Goal: Task Accomplishment & Management: Complete application form

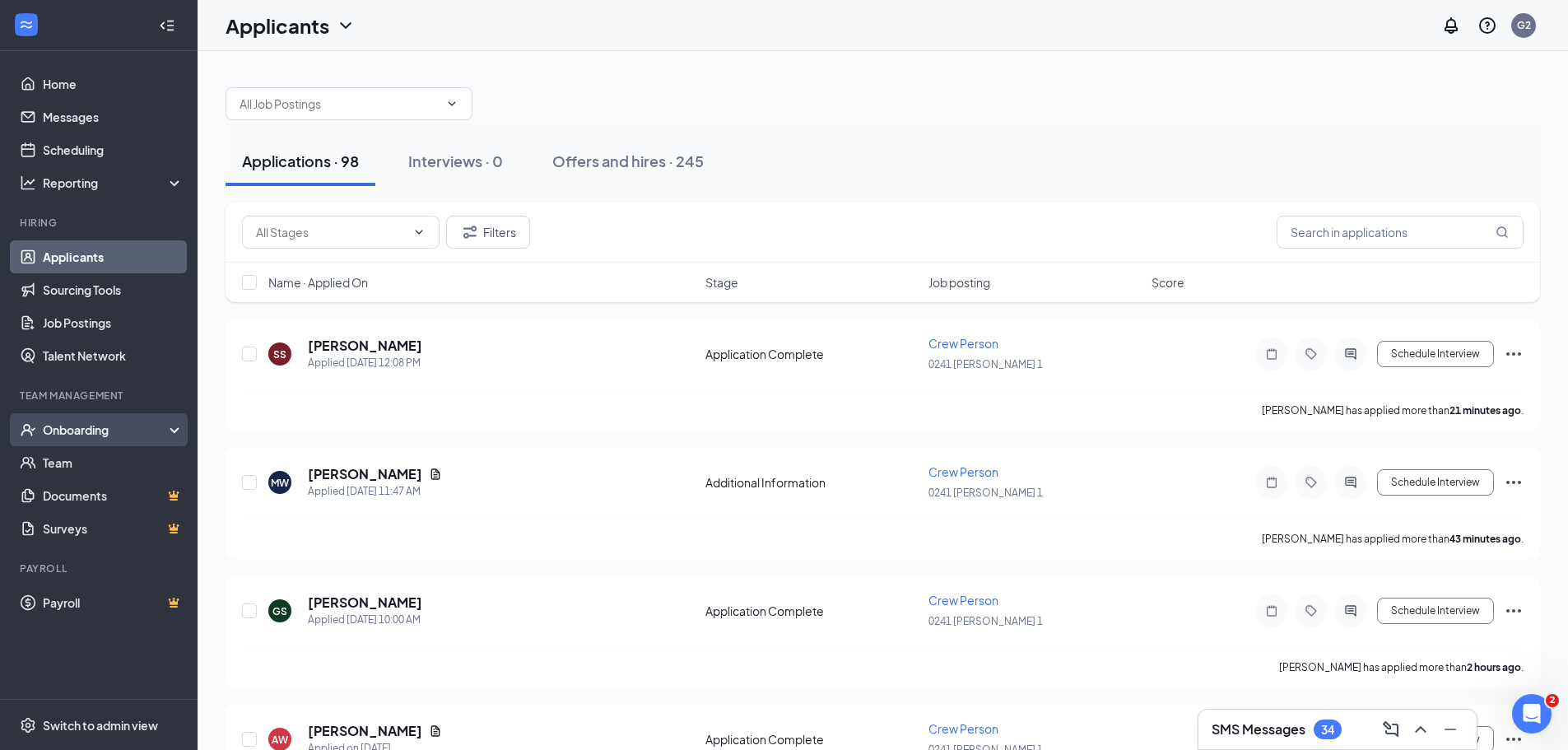
click at [65, 428] on div "Onboarding" at bounding box center [105, 430] width 127 height 16
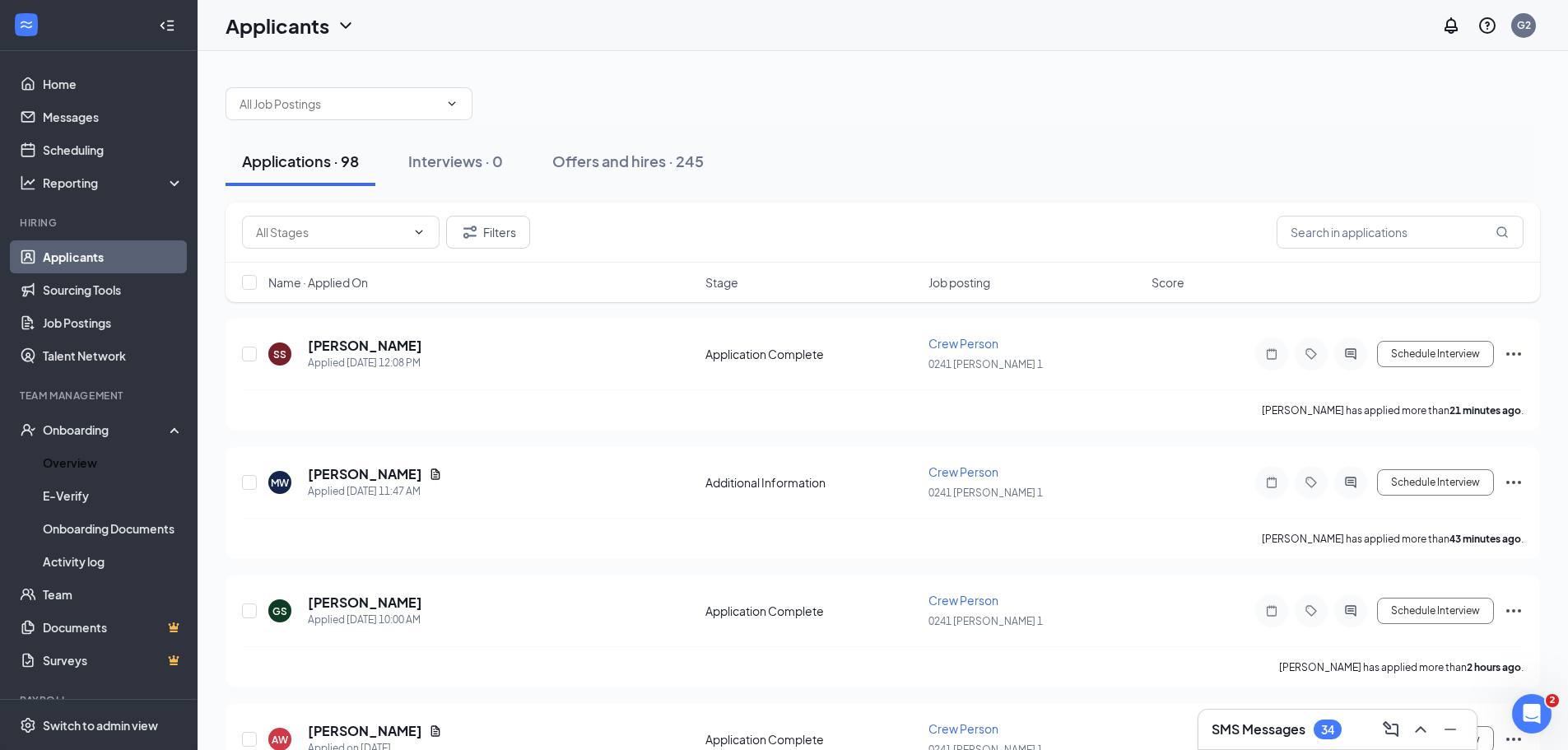
drag, startPoint x: 66, startPoint y: 467, endPoint x: 368, endPoint y: 311, distance: 339.9
click at [65, 467] on link "Overview" at bounding box center [113, 463] width 141 height 33
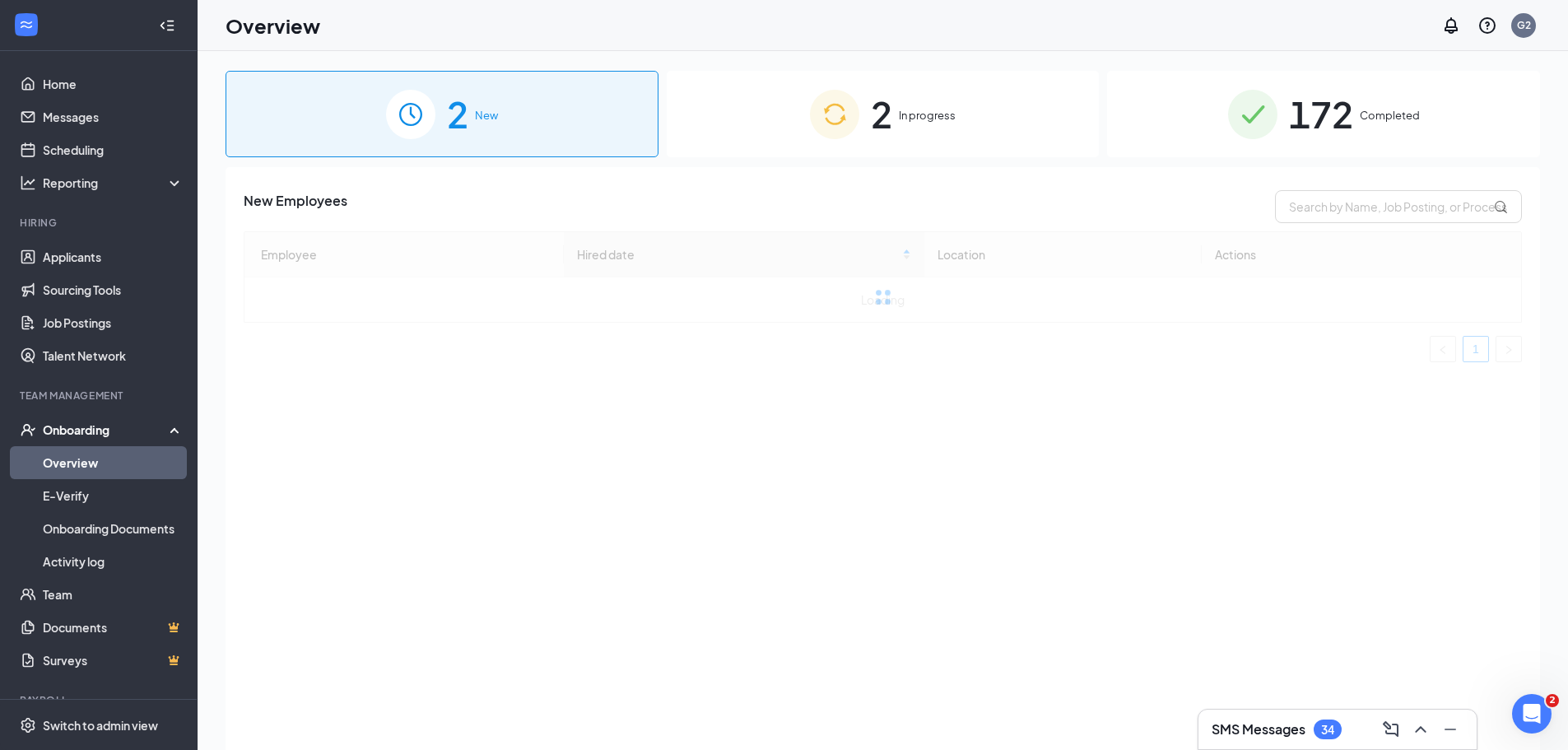
click at [912, 114] on span "In progress" at bounding box center [927, 115] width 57 height 16
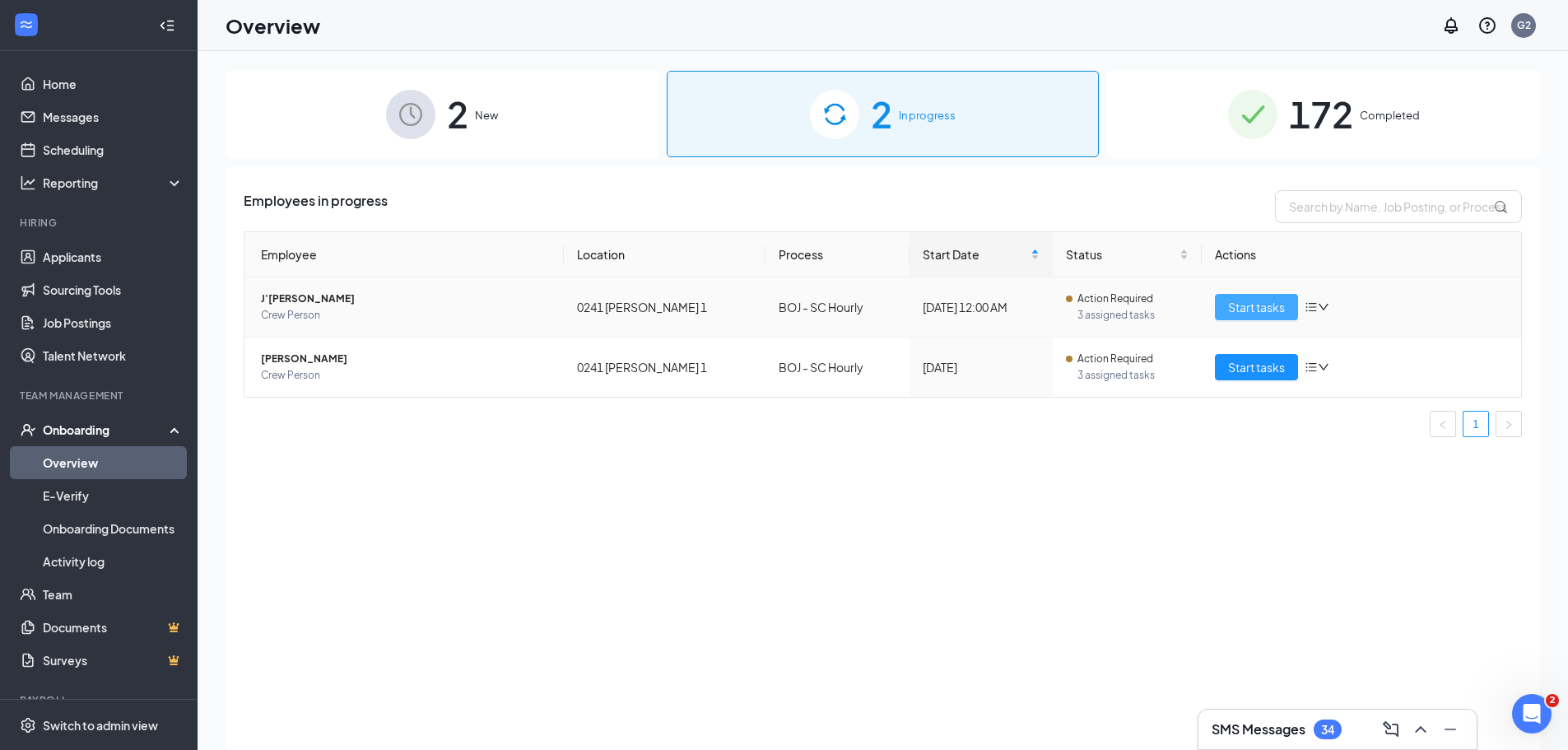
click at [1284, 307] on span "Start tasks" at bounding box center [1257, 307] width 57 height 18
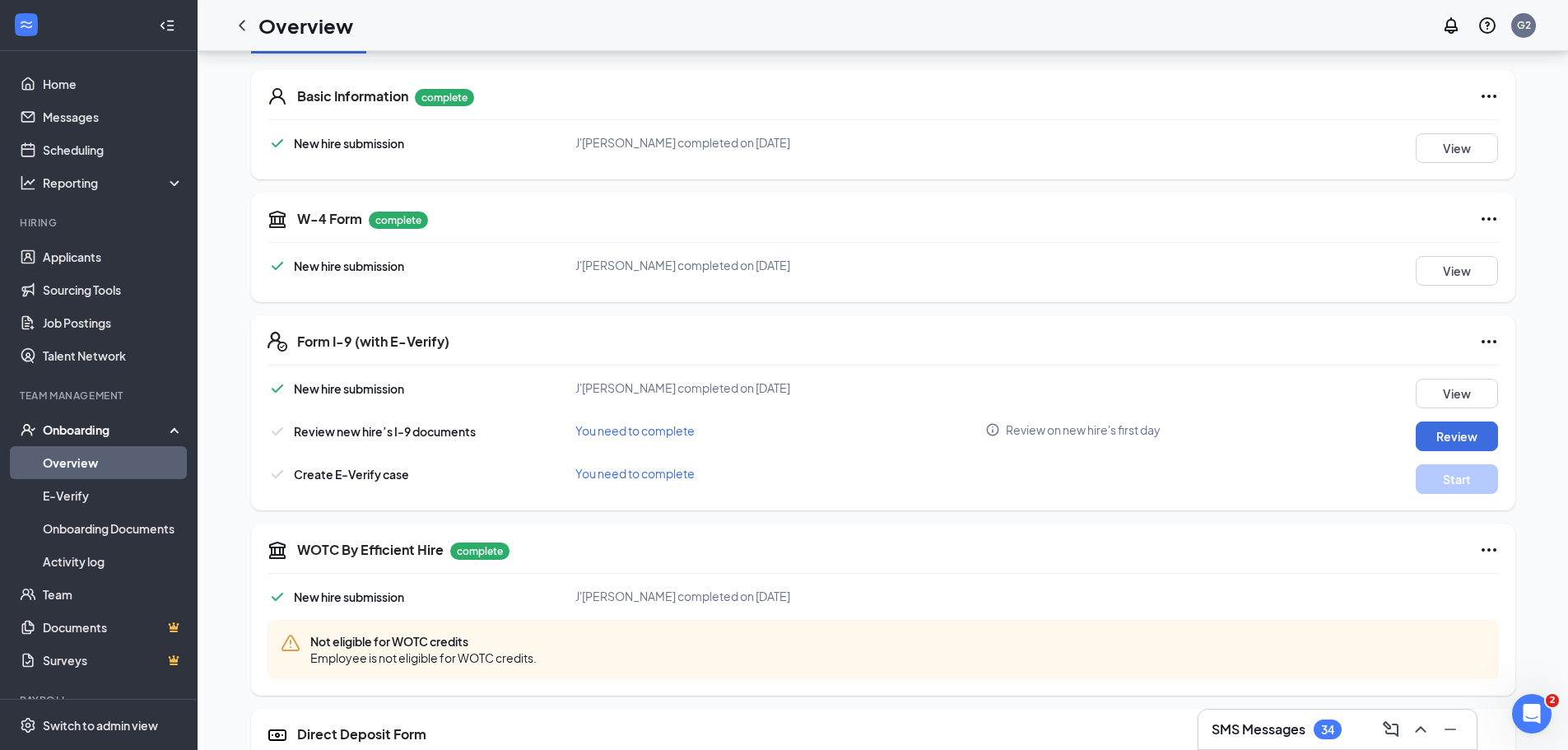
scroll to position [247, 0]
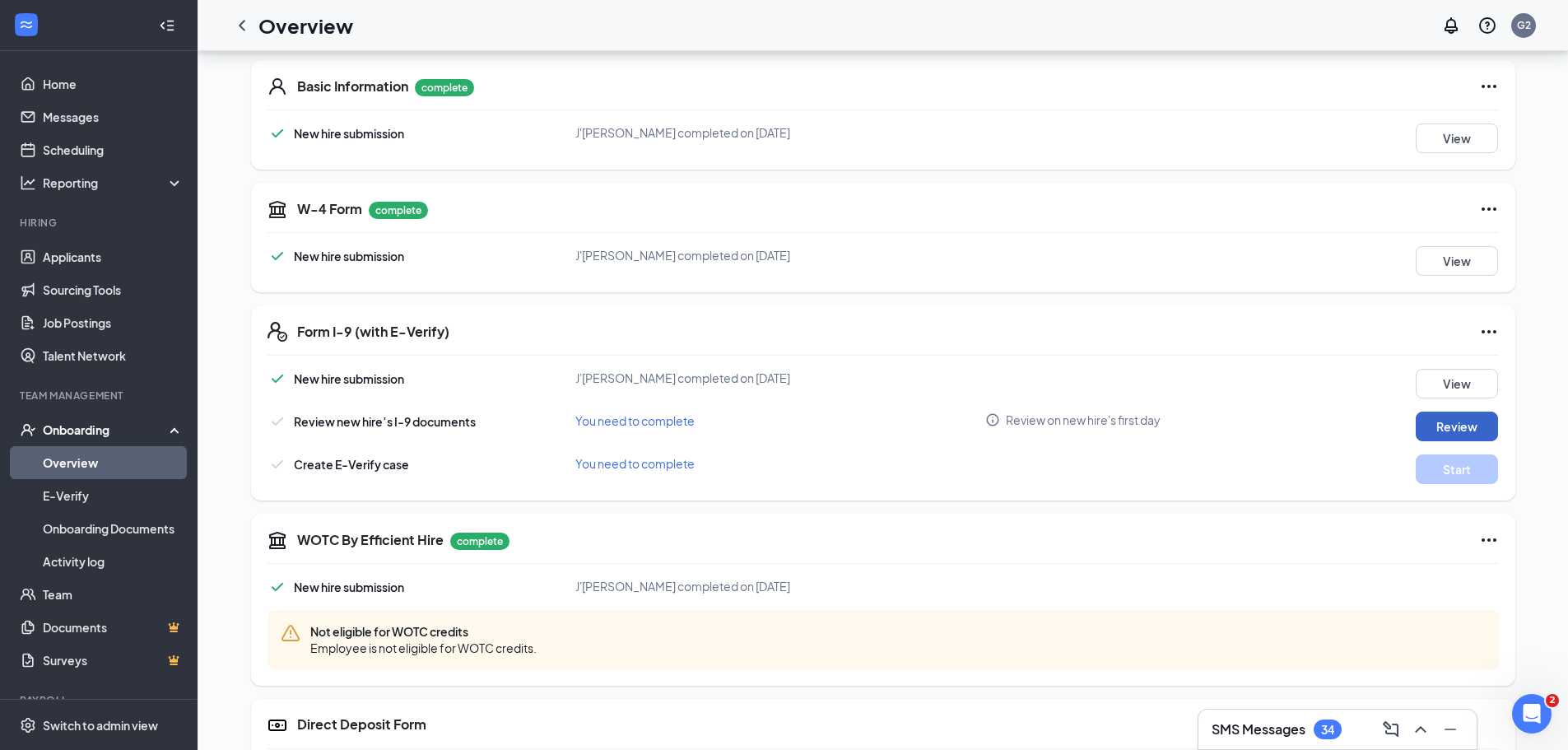
click at [1439, 430] on button "Review" at bounding box center [1457, 427] width 82 height 30
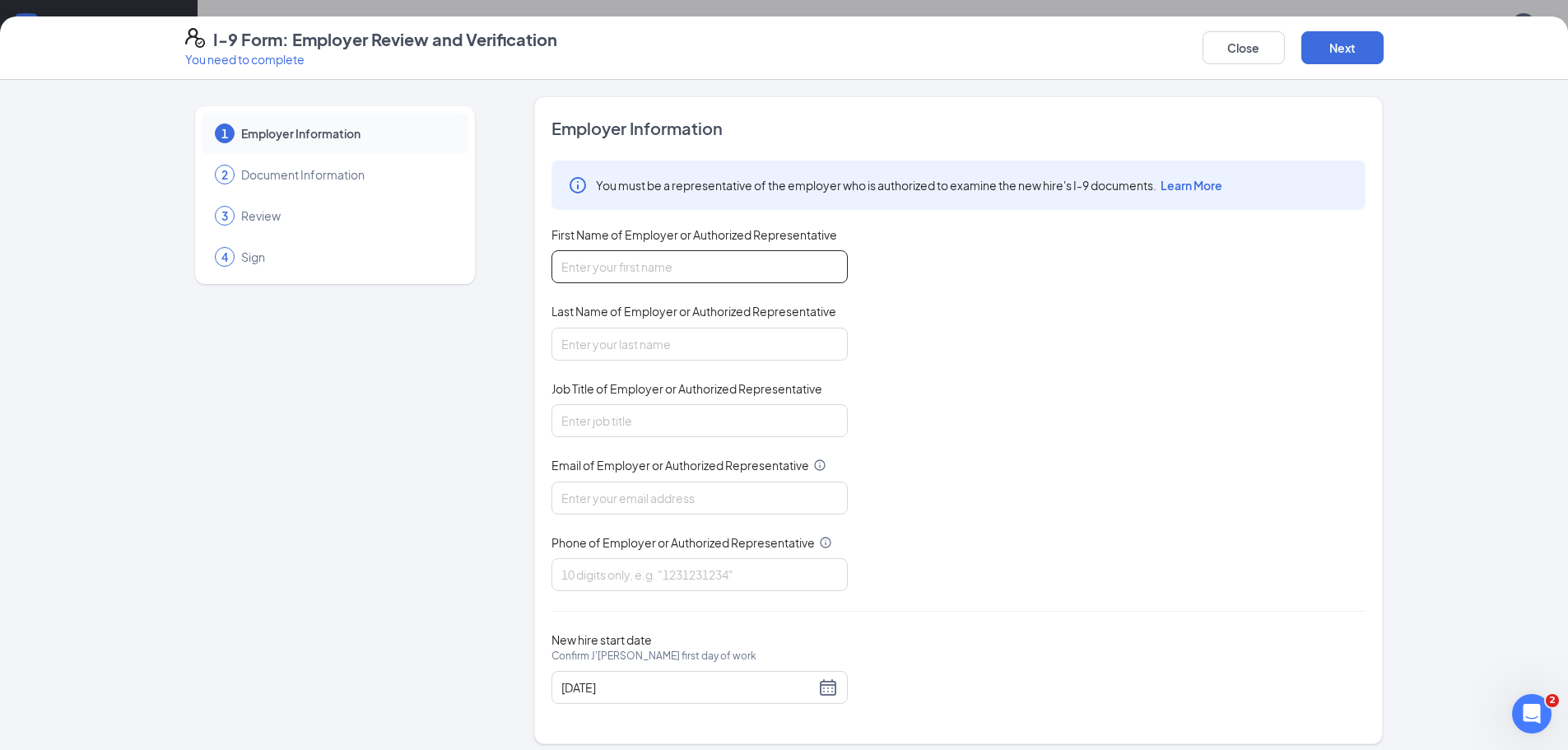
click at [650, 265] on input "First Name of Employer or Authorized Representative" at bounding box center [699, 267] width 296 height 33
type input "[PERSON_NAME]"
type input "manager"
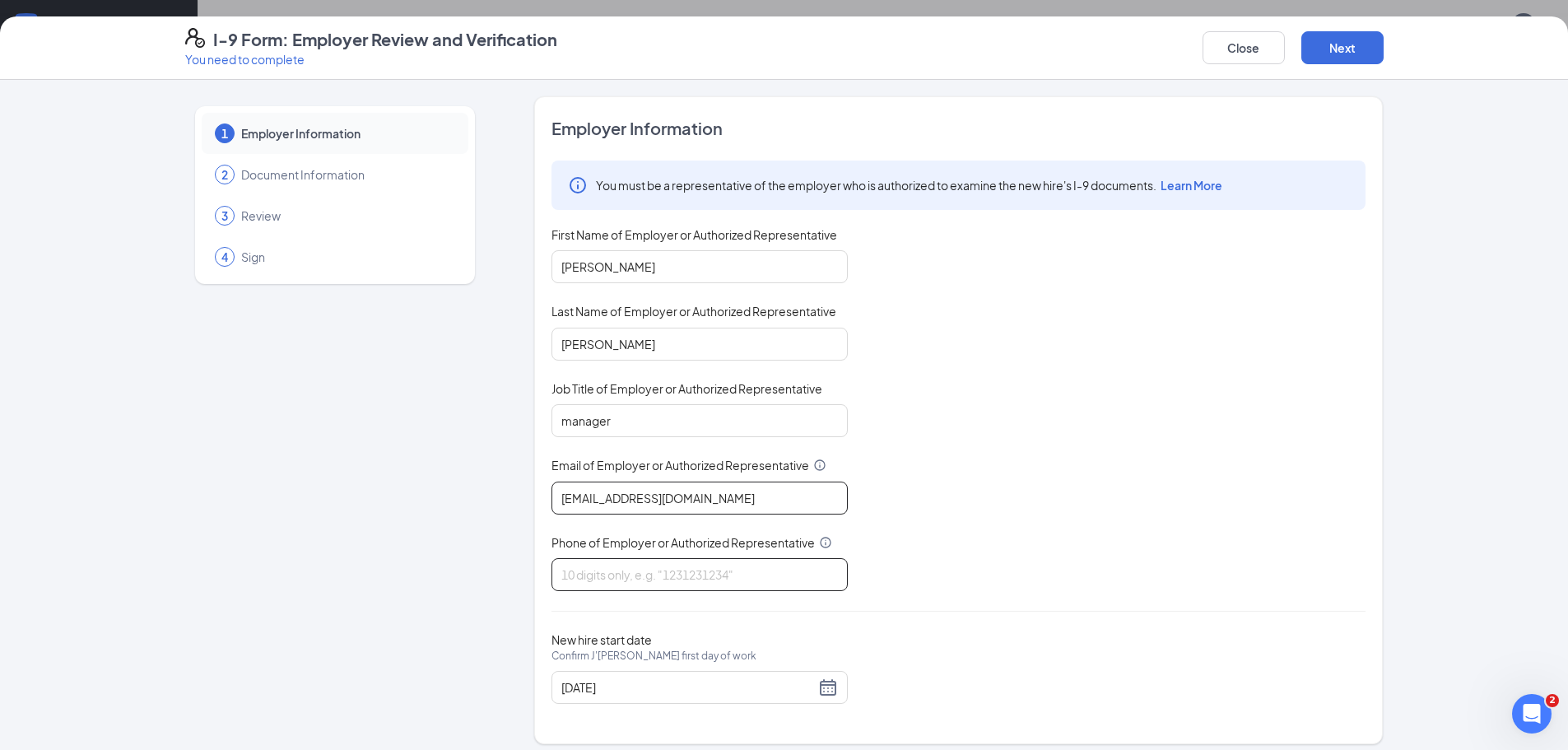
type input "[EMAIL_ADDRESS][DOMAIN_NAME]"
click at [692, 582] on input "Phone of Employer or Authorized Representative" at bounding box center [699, 575] width 296 height 33
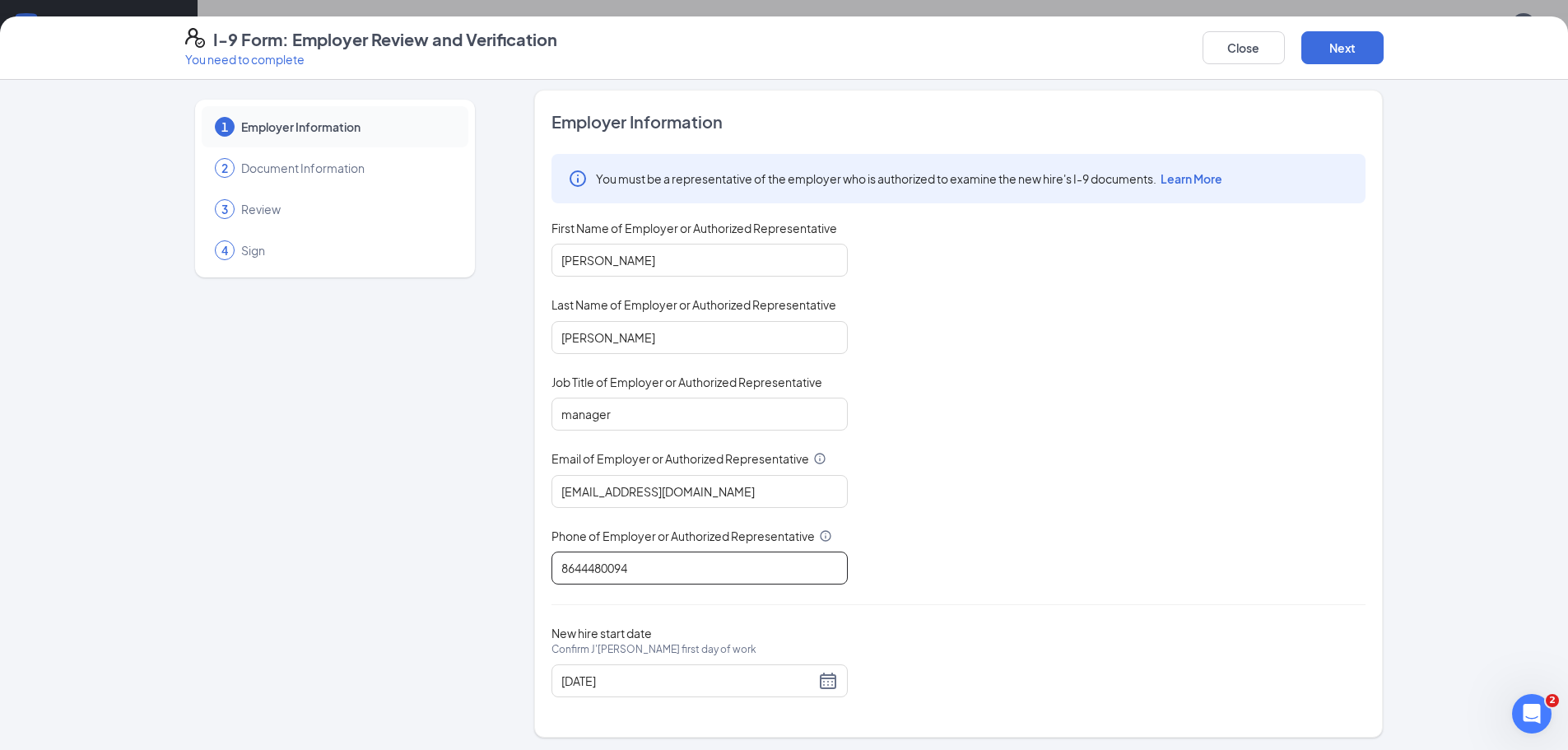
scroll to position [11, 0]
type input "8644480094"
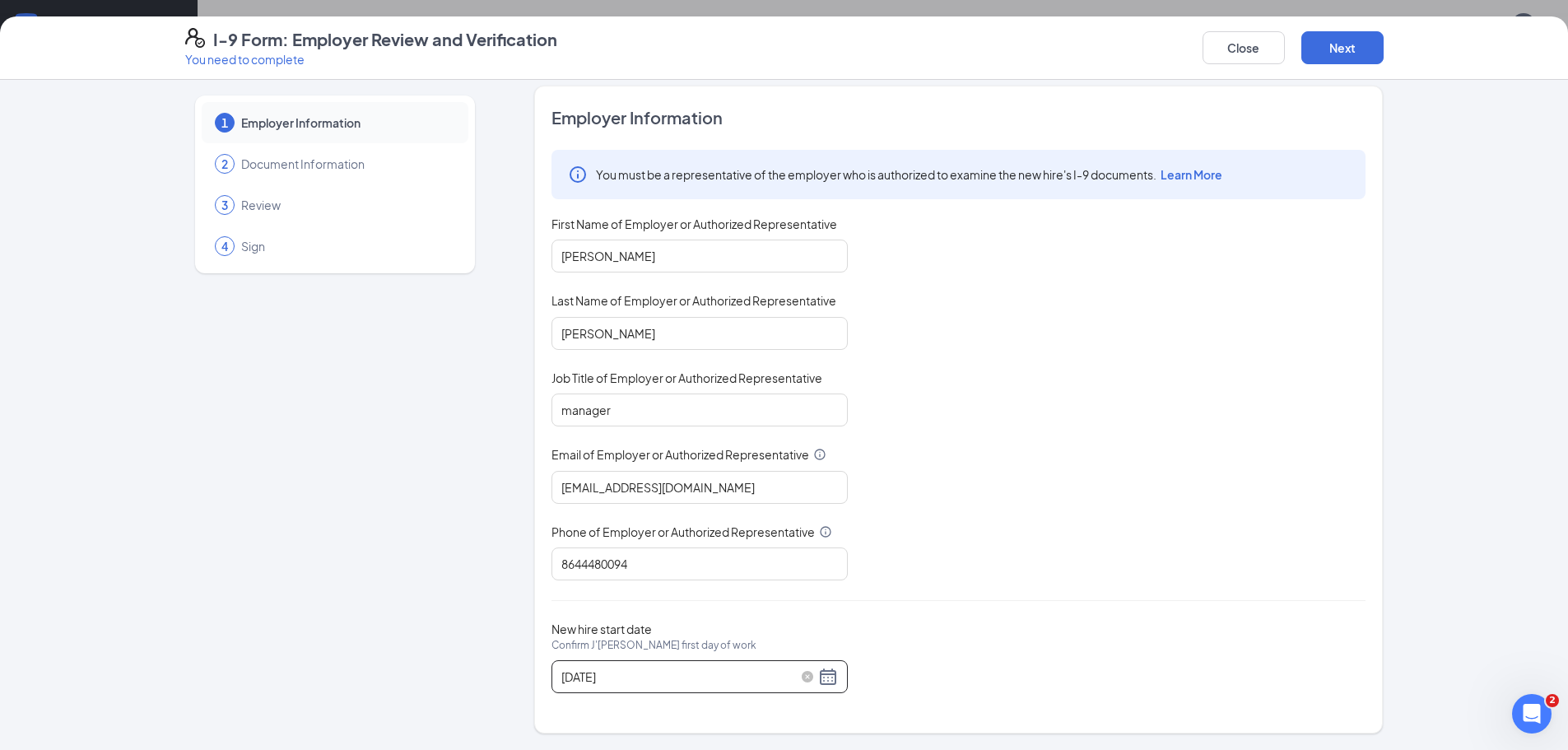
click at [820, 681] on div "[DATE]" at bounding box center [699, 676] width 277 height 19
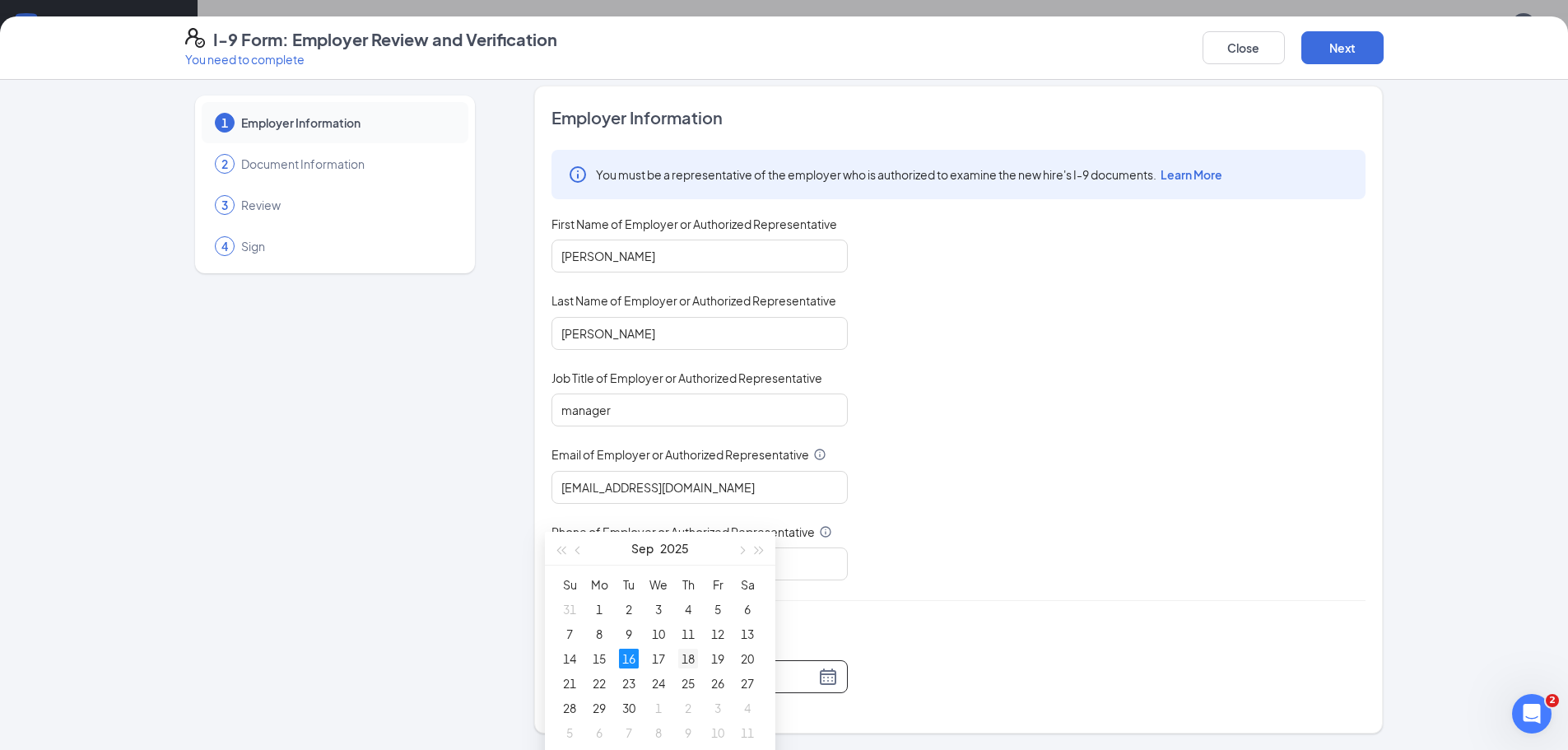
type input "[DATE]"
click at [690, 656] on div "18" at bounding box center [688, 659] width 19 height 19
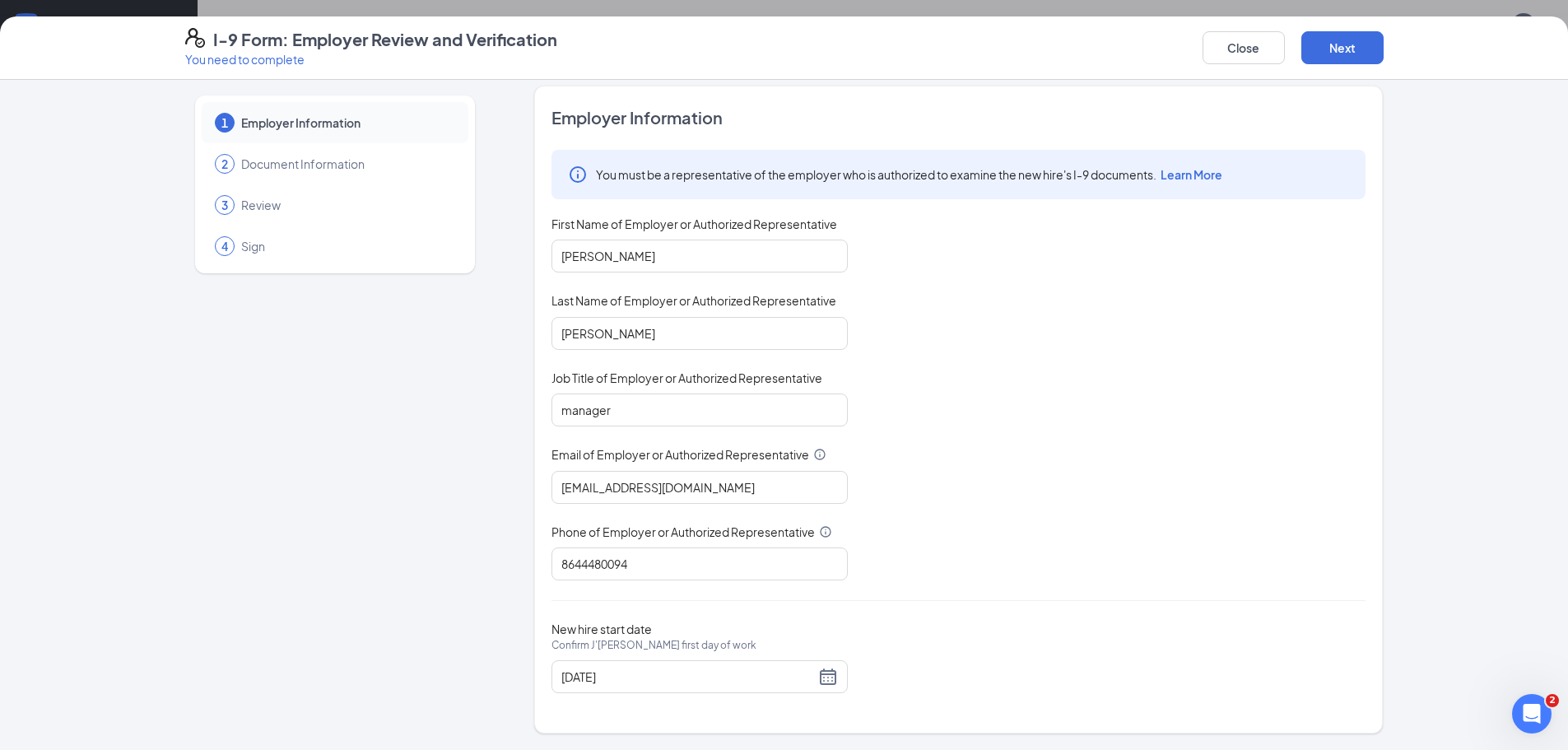
click at [1121, 508] on div "You must be a representative of the employer who is authorized to examine the n…" at bounding box center [959, 365] width 814 height 431
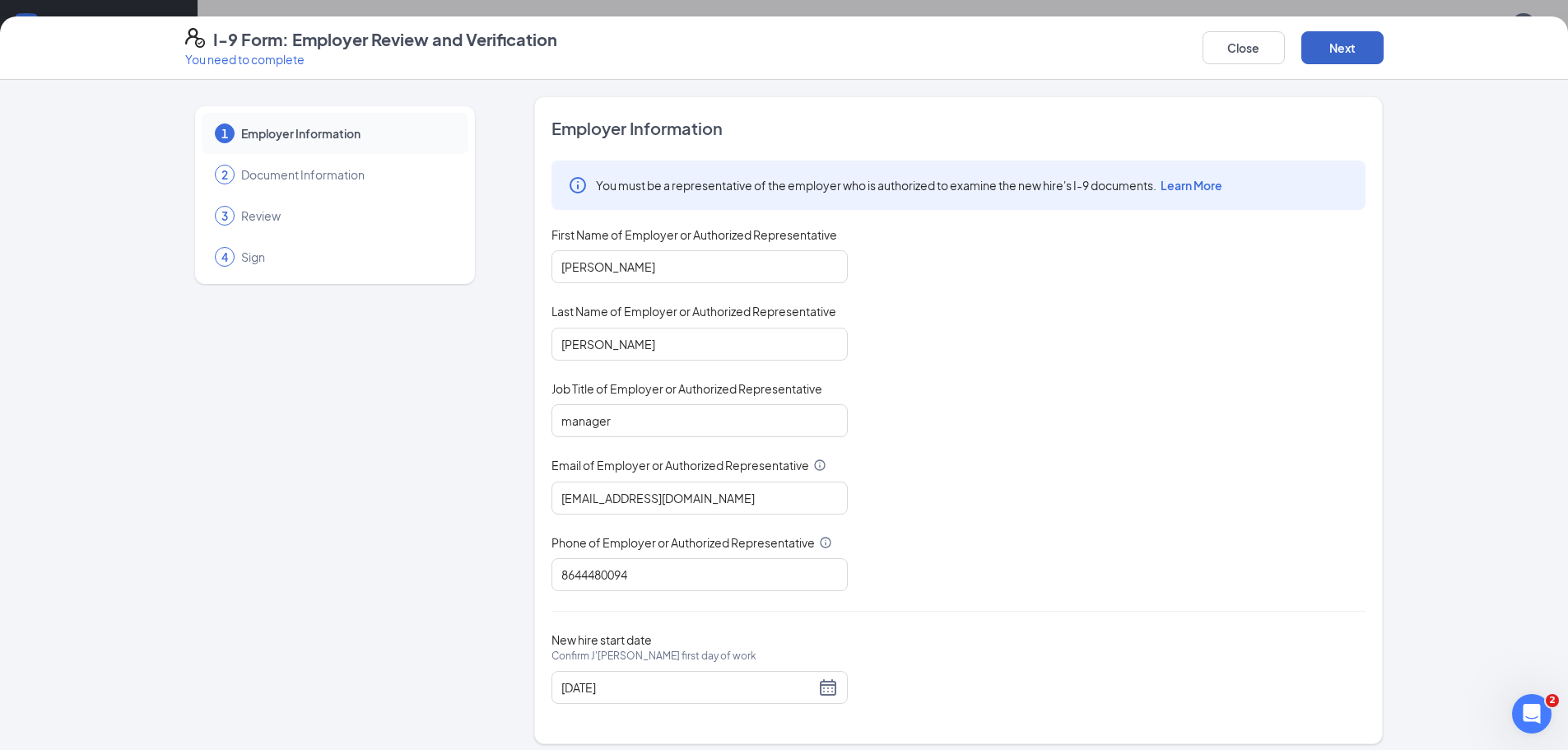
click at [1336, 52] on button "Next" at bounding box center [1342, 47] width 82 height 33
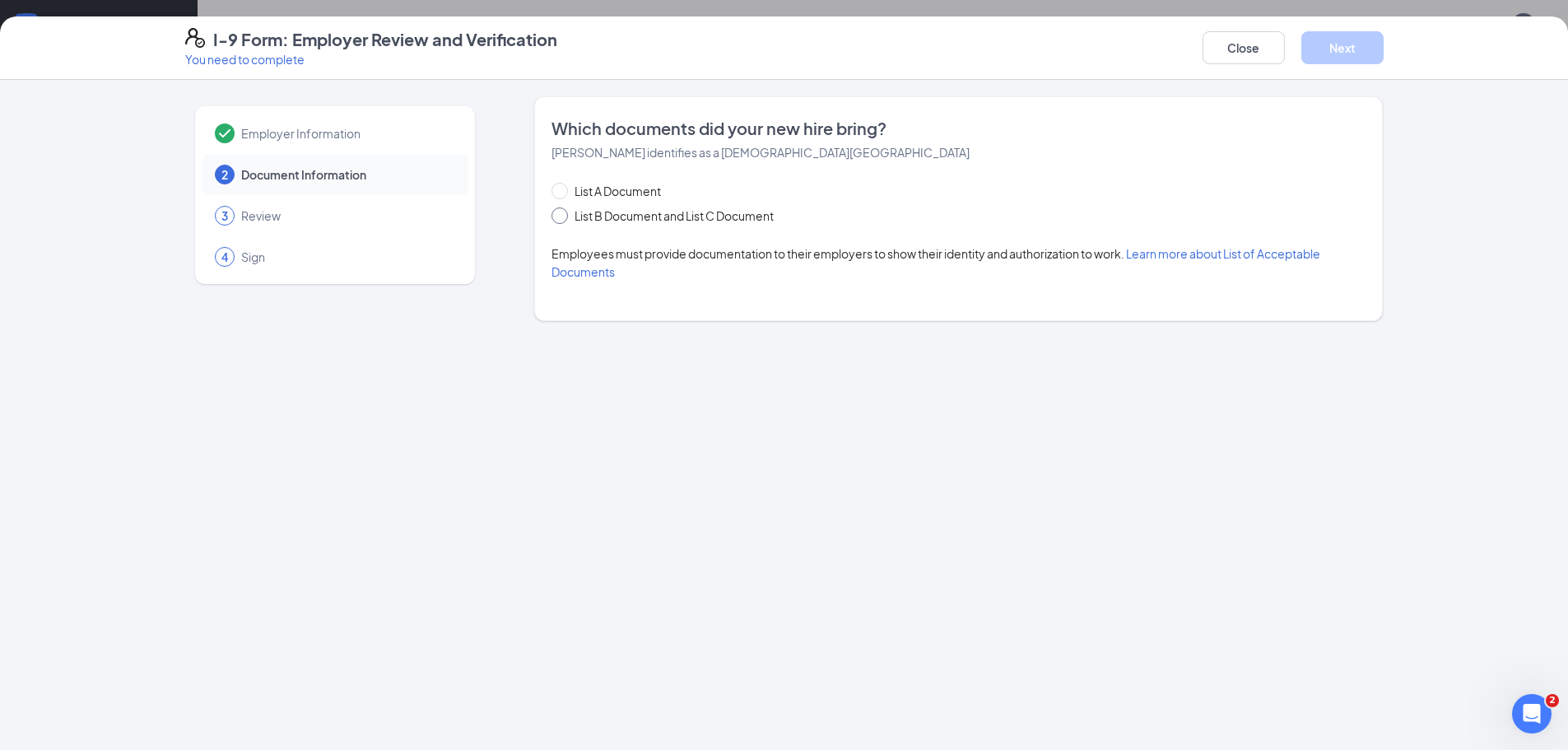
click at [563, 215] on input "List B Document and List C Document" at bounding box center [557, 213] width 12 height 12
radio input "true"
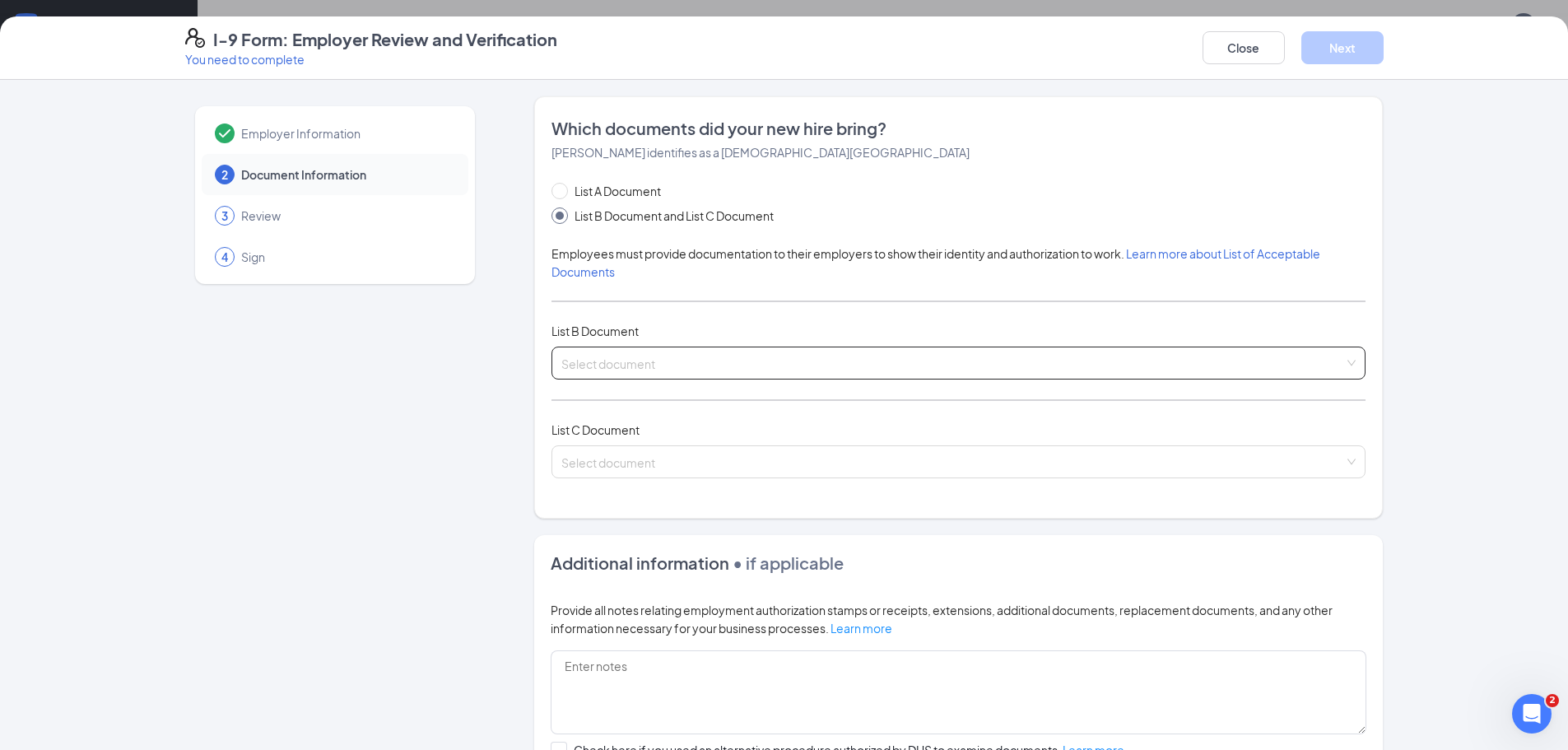
click at [624, 368] on input "search" at bounding box center [952, 360] width 783 height 25
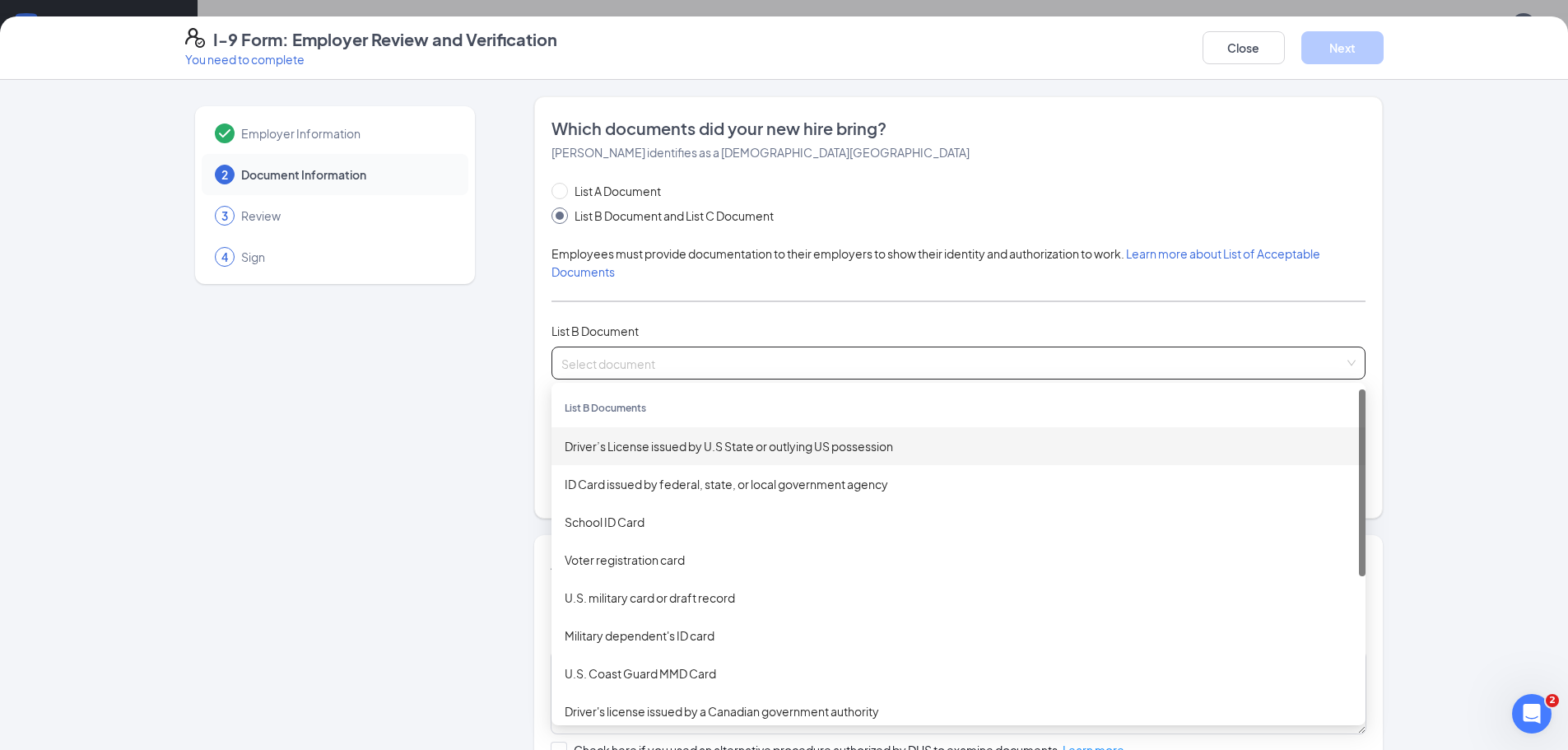
click at [625, 440] on div "Driver’s License issued by U.S State or outlying US possession" at bounding box center [959, 446] width 787 height 18
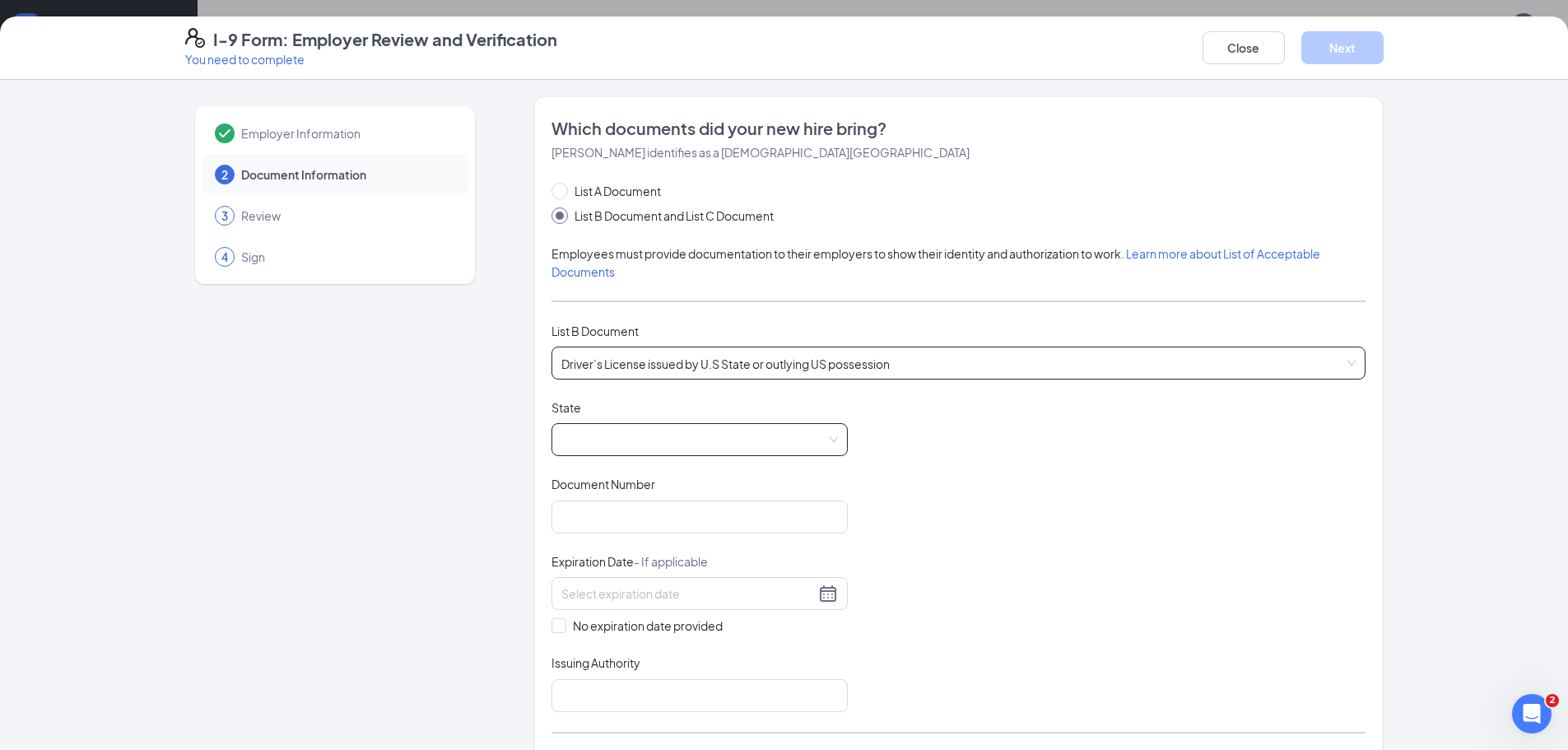
click at [619, 443] on span at bounding box center [699, 439] width 277 height 31
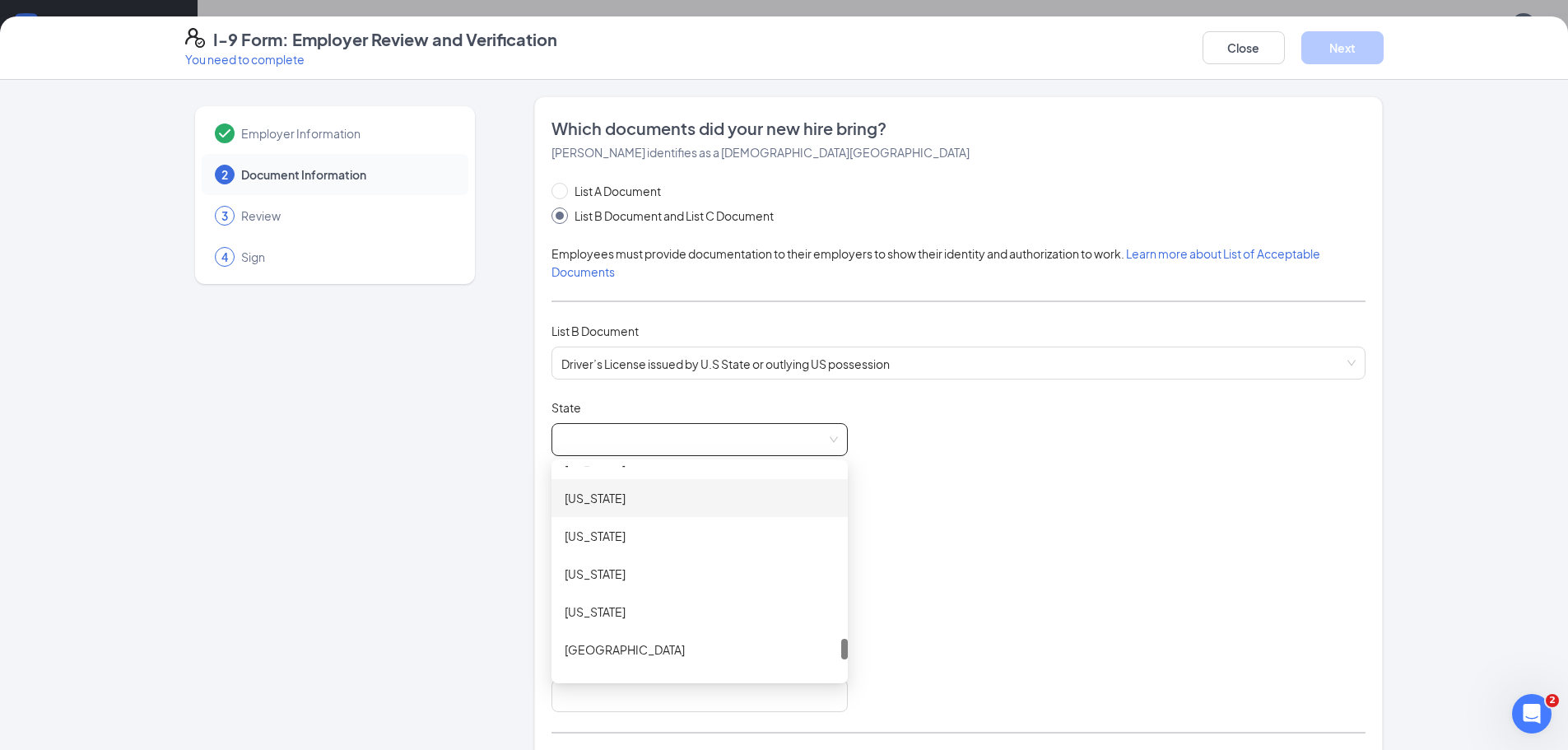
scroll to position [1647, 0]
click at [620, 499] on div "[US_STATE]" at bounding box center [699, 504] width 270 height 18
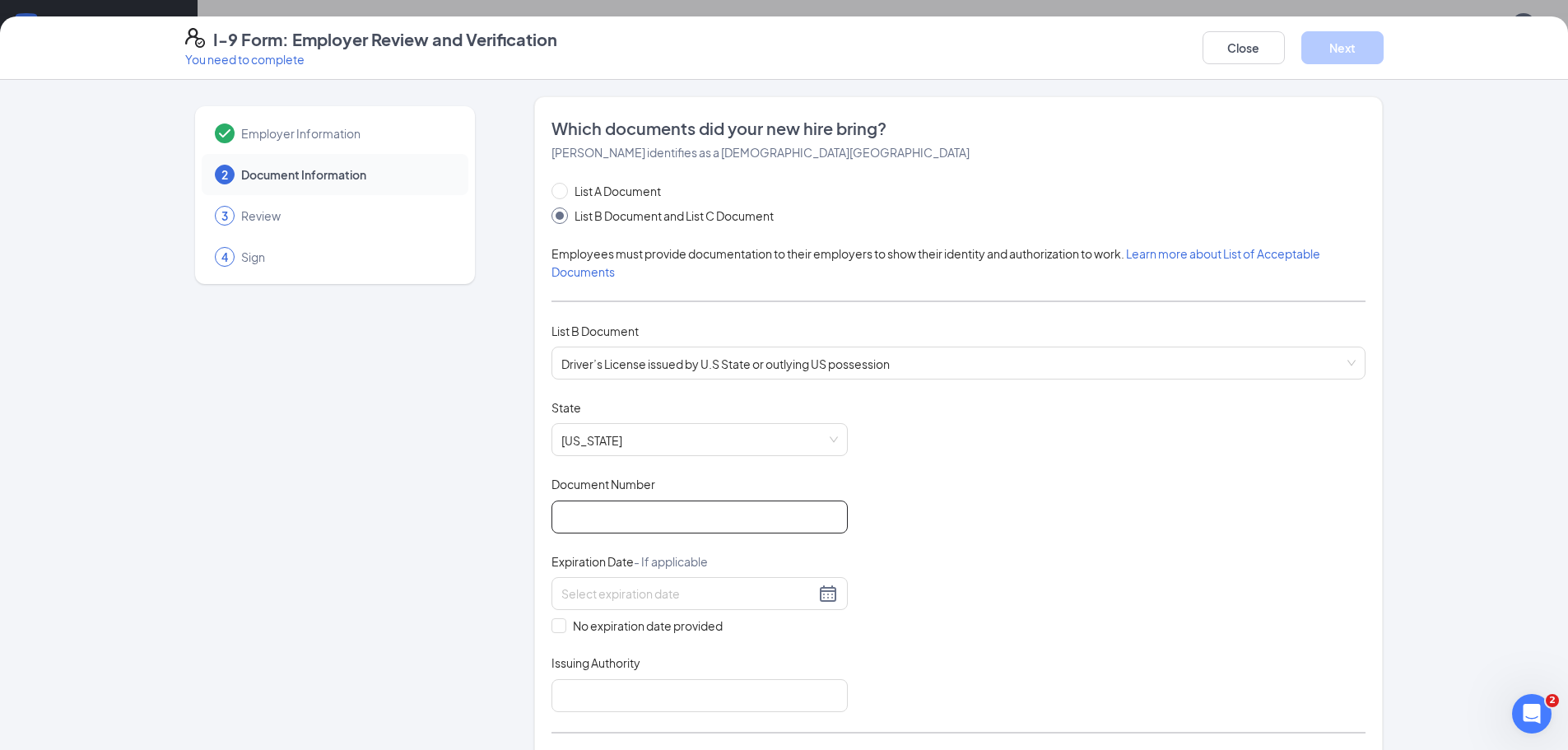
click at [606, 511] on input "Document Number" at bounding box center [699, 517] width 296 height 33
type input "107271667"
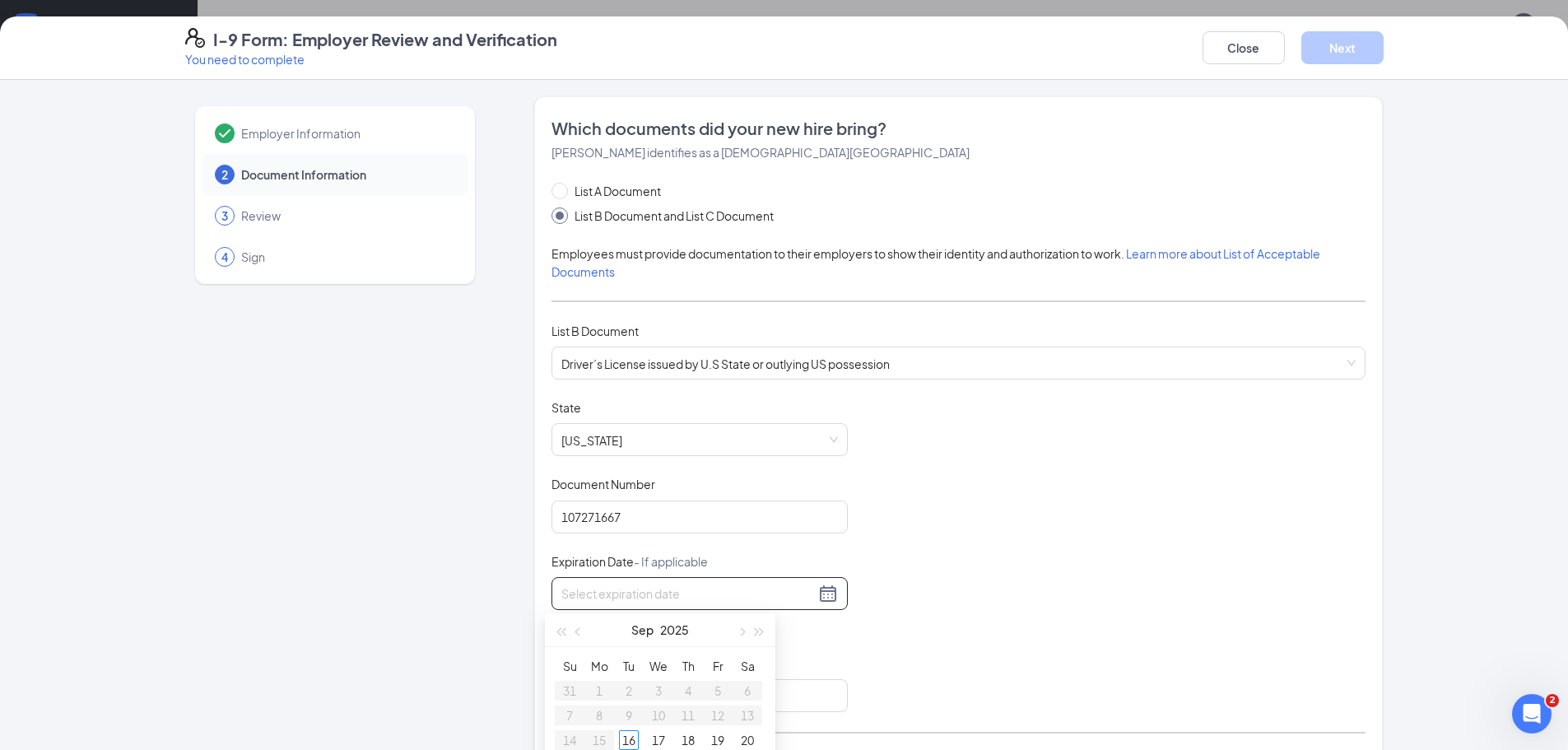
click at [593, 585] on input at bounding box center [688, 593] width 253 height 18
click at [742, 696] on div "4" at bounding box center [748, 691] width 19 height 19
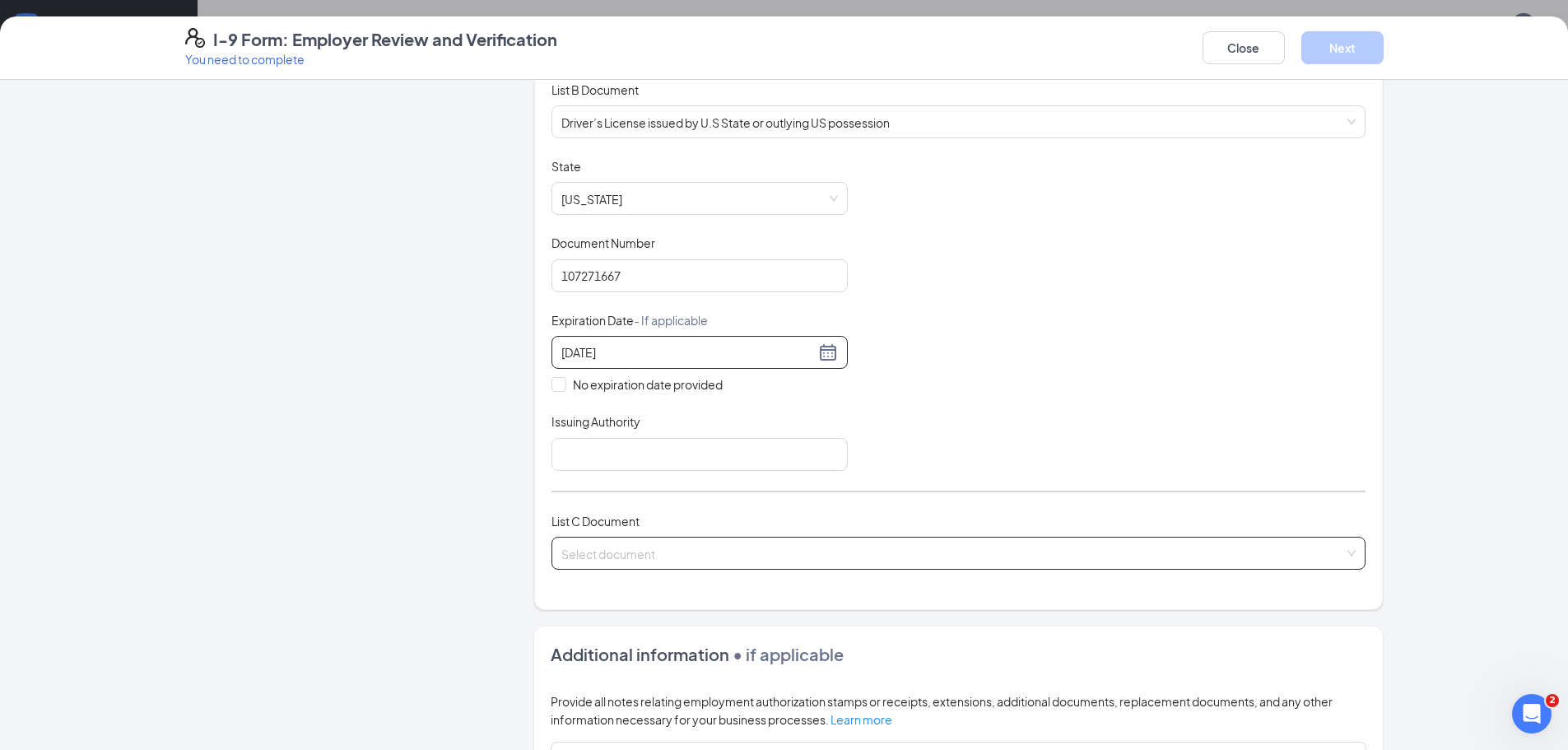
scroll to position [247, 0]
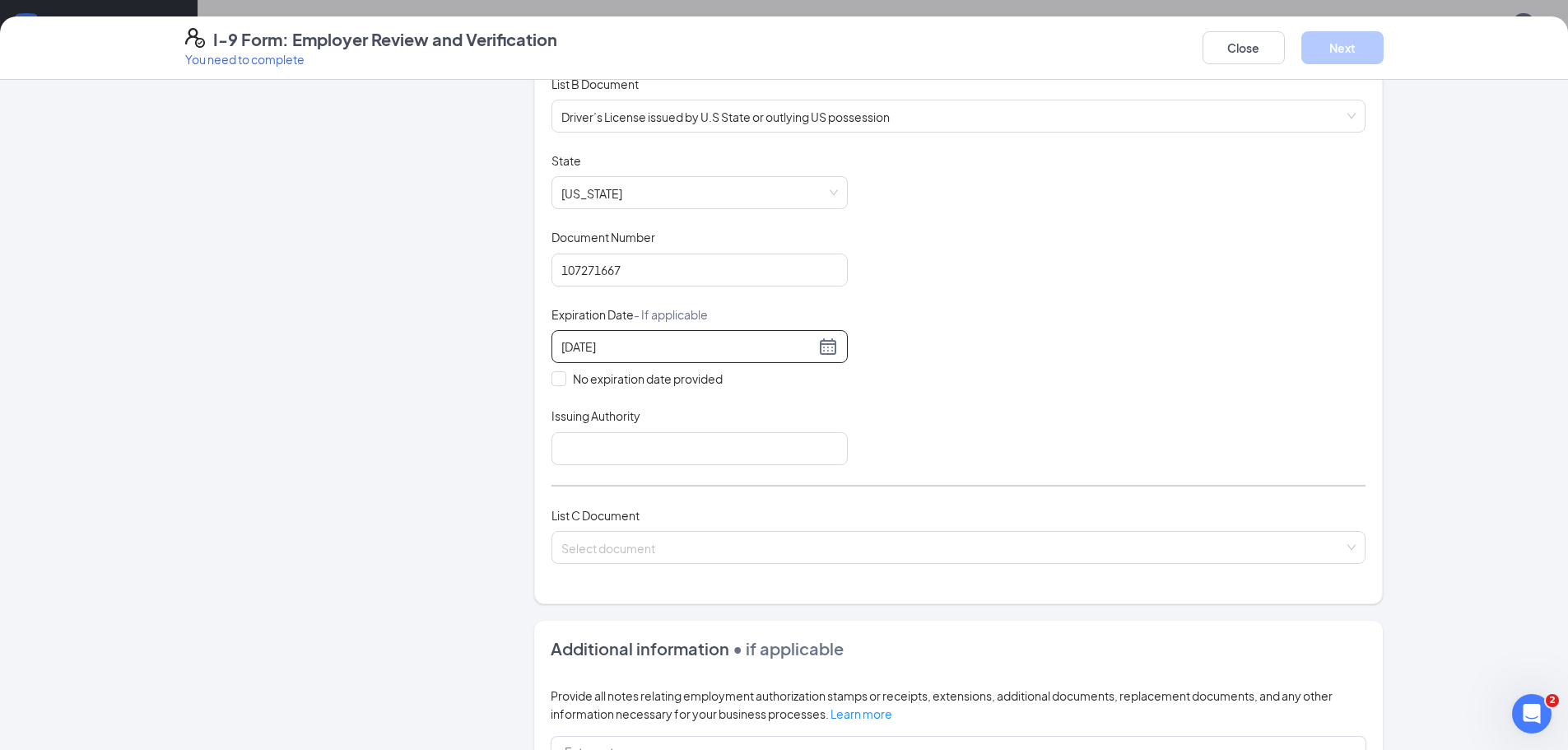
type input "[DATE]"
click at [660, 471] on div "List A Document List B Document and List C Document Employees must provide docu…" at bounding box center [959, 259] width 814 height 649
click at [666, 451] on input "Issuing Authority" at bounding box center [699, 449] width 296 height 33
type input "[US_STATE]"
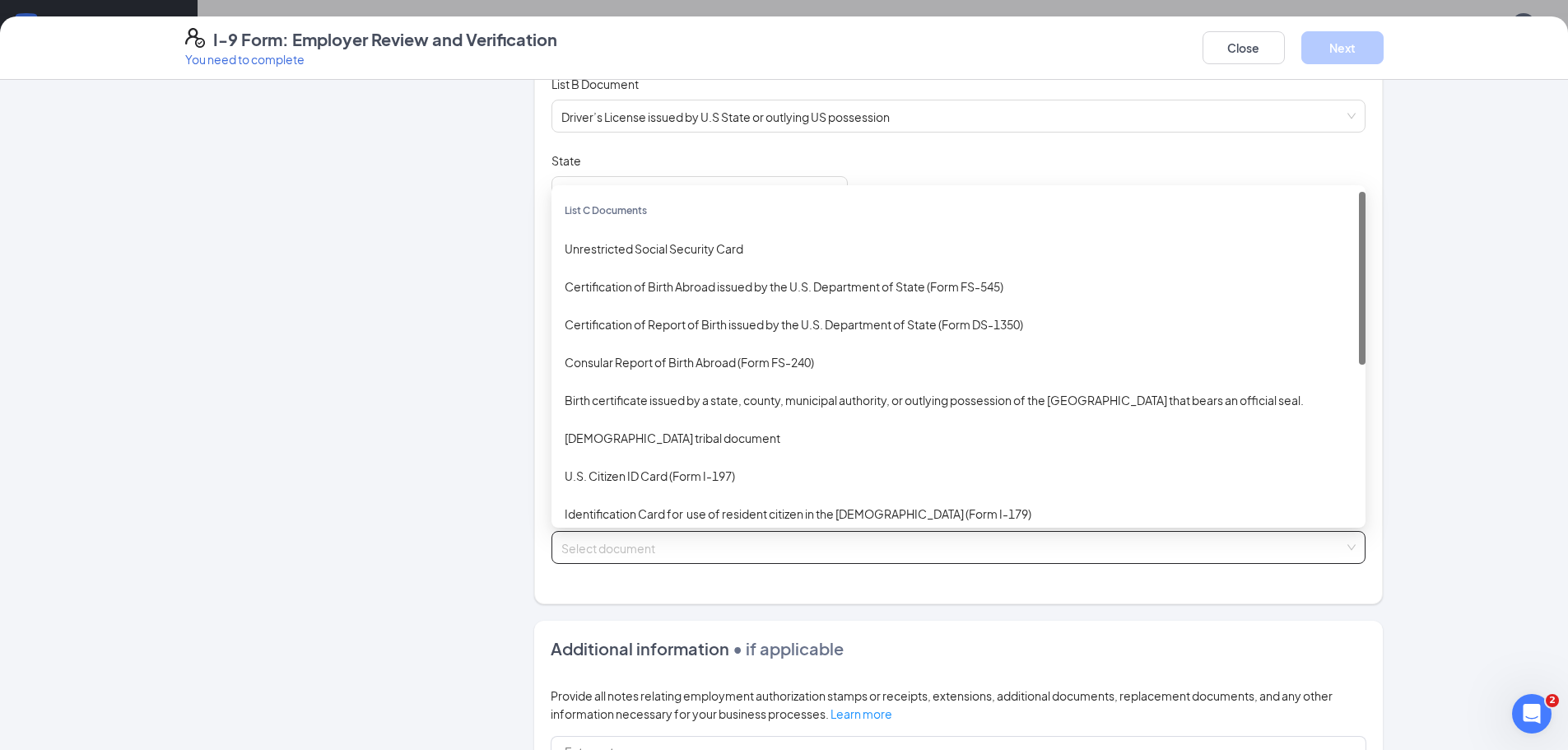
click at [671, 540] on input "search" at bounding box center [952, 545] width 783 height 25
click at [698, 257] on div "Unrestricted Social Security Card" at bounding box center [959, 248] width 814 height 38
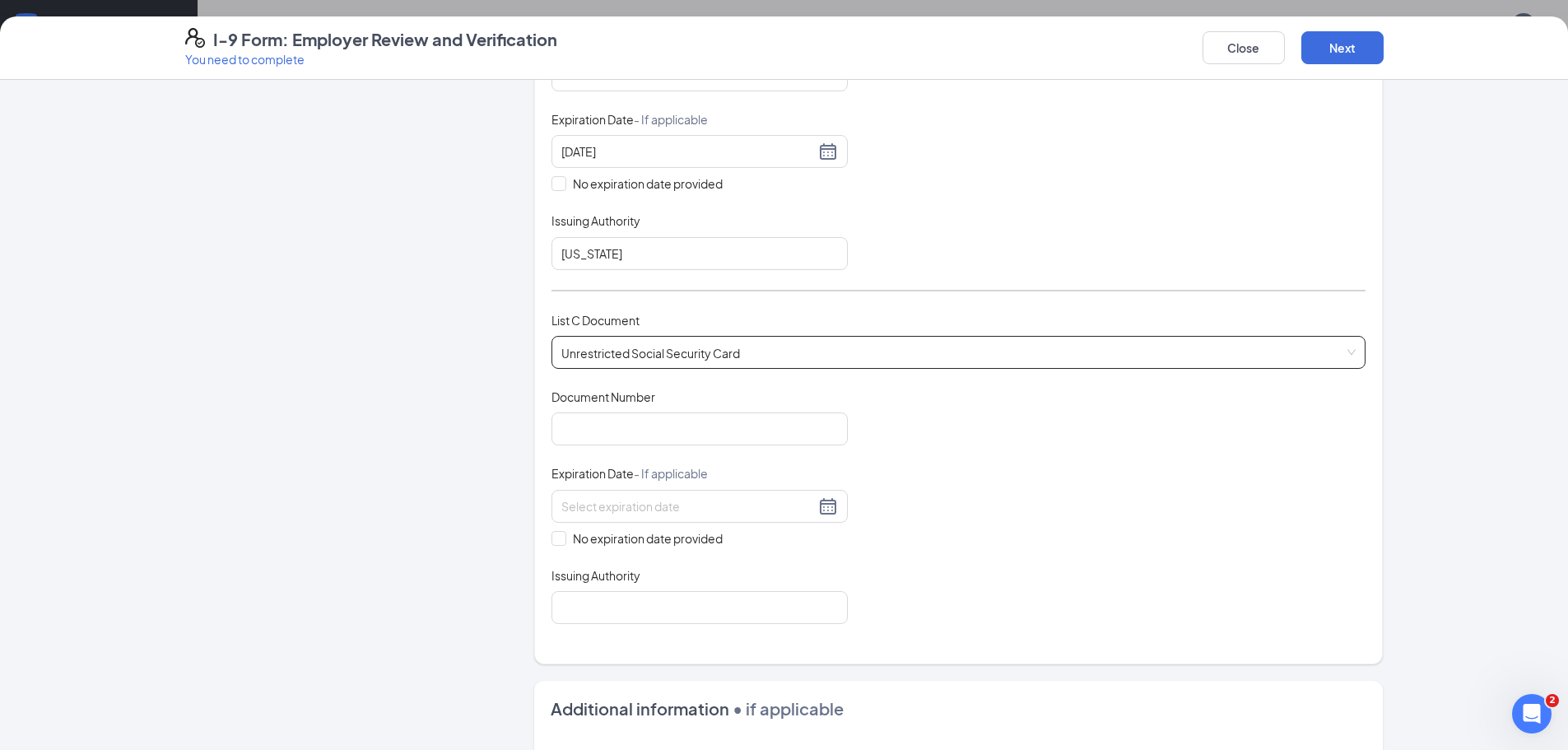
scroll to position [659, 0]
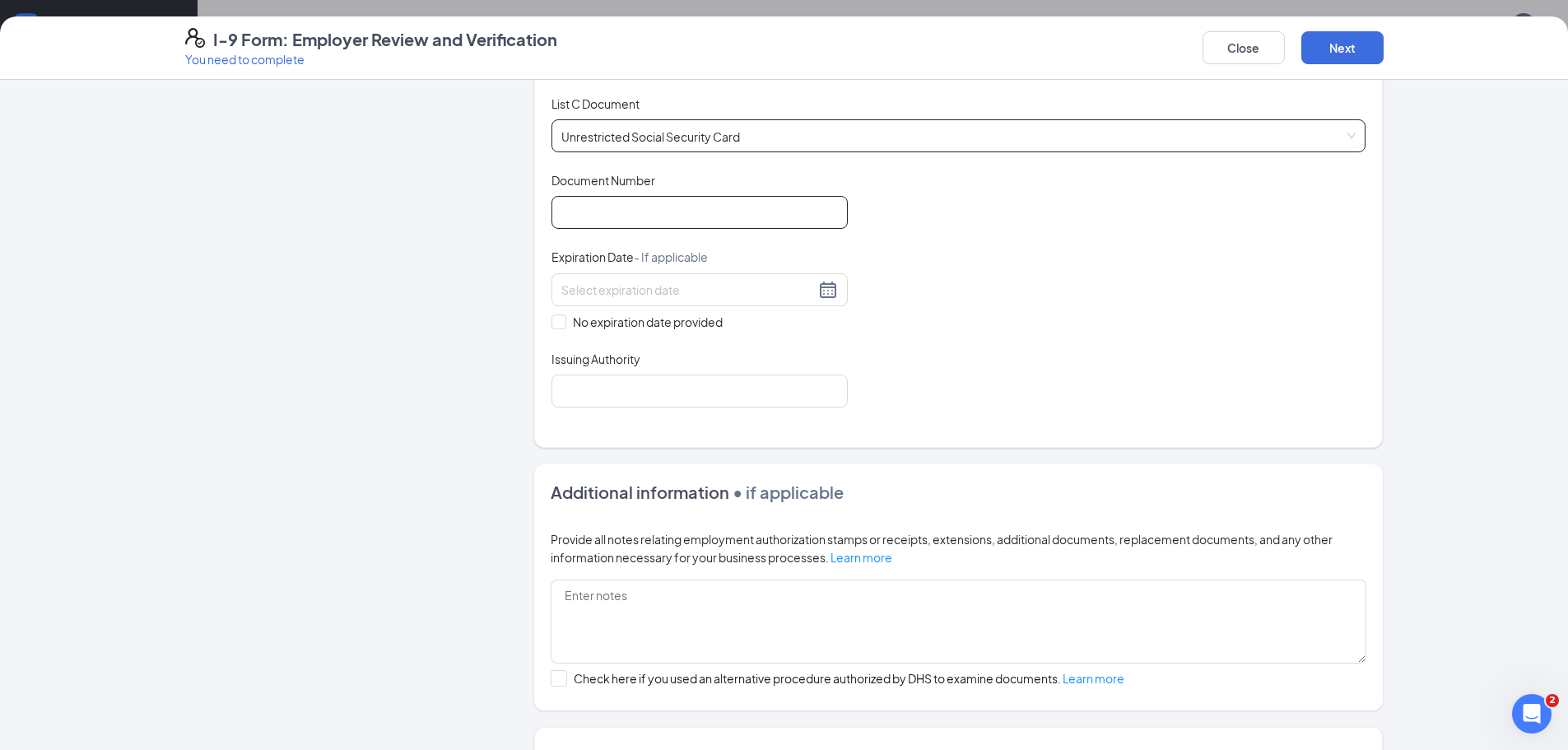
click at [699, 204] on input "Document Number" at bounding box center [699, 213] width 296 height 33
type input "688104229"
drag, startPoint x: 550, startPoint y: 323, endPoint x: 564, endPoint y: 378, distance: 56.8
click at [551, 323] on input "No expiration date provided" at bounding box center [557, 320] width 12 height 12
checkbox input "true"
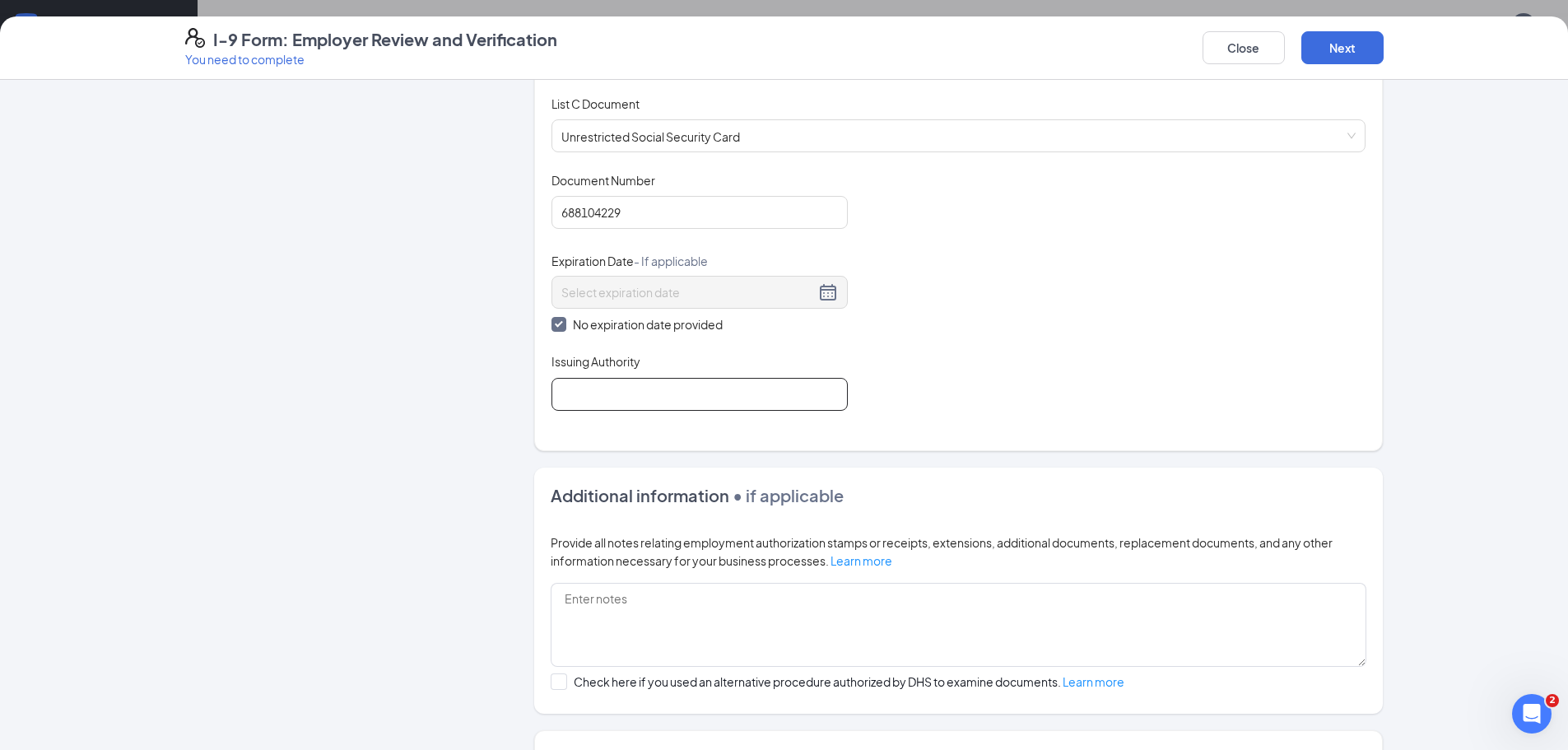
click at [577, 387] on input "Issuing Authority" at bounding box center [699, 395] width 296 height 33
type input "Dept of social security"
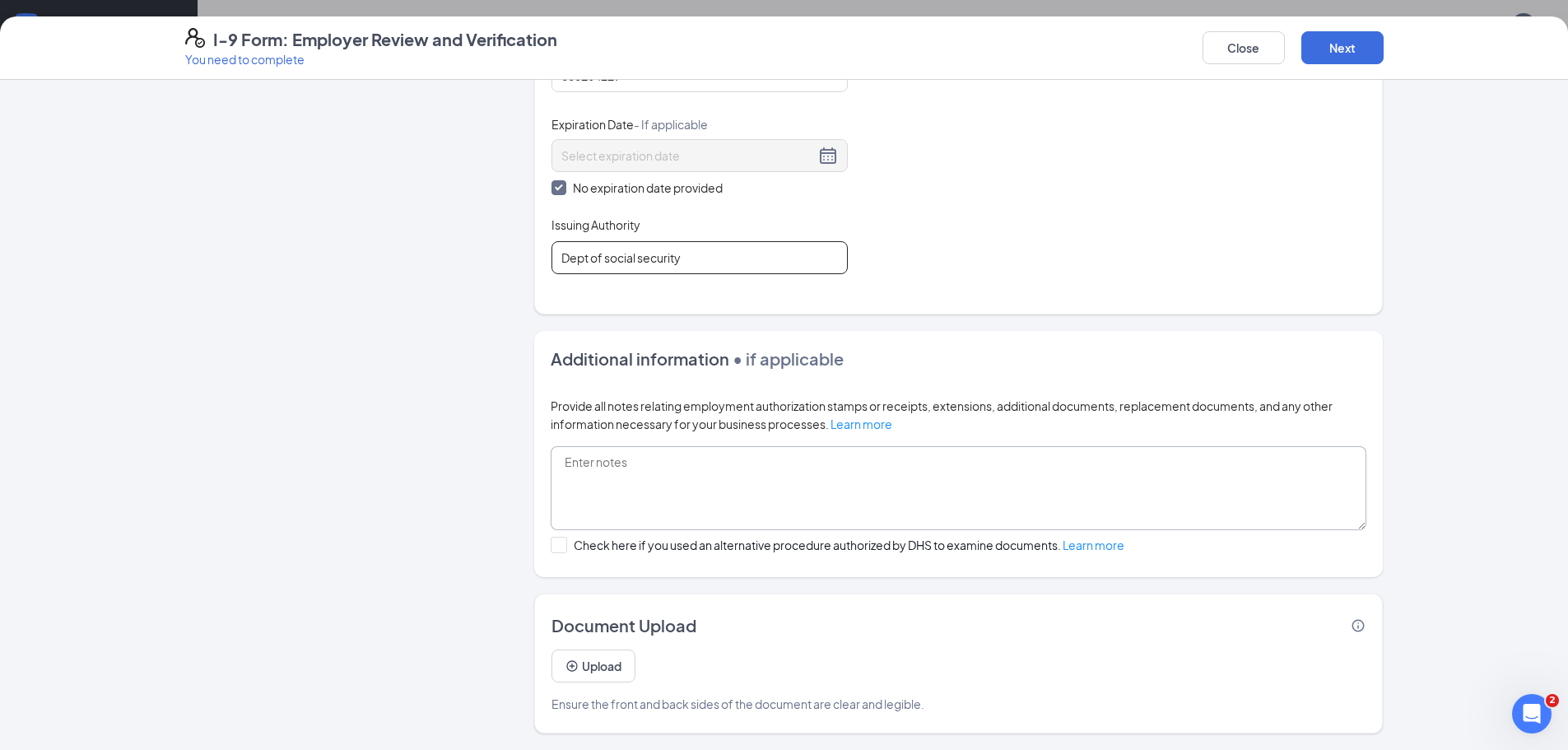
scroll to position [1026, 0]
click at [1346, 37] on button "Next" at bounding box center [1342, 47] width 82 height 33
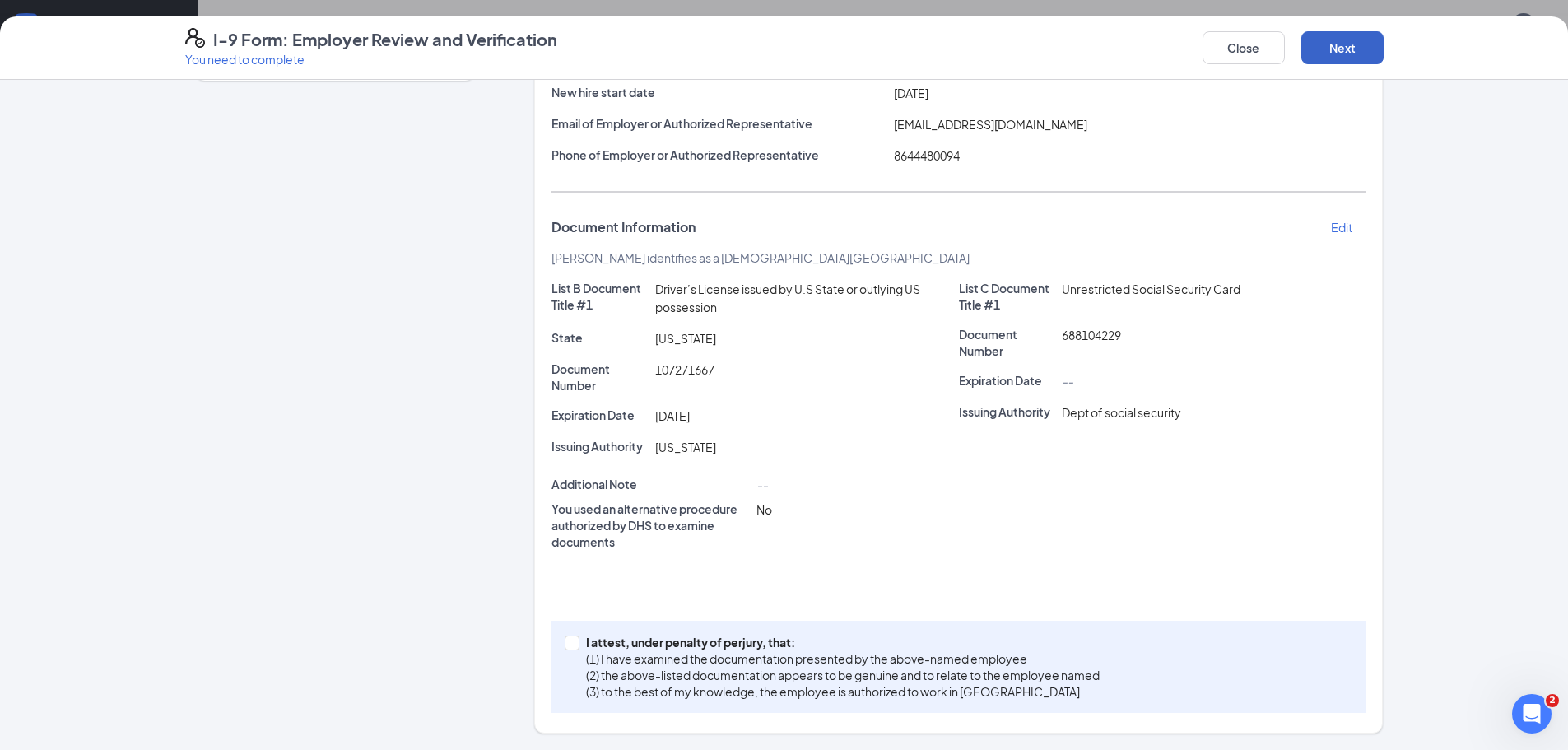
scroll to position [203, 0]
click at [567, 637] on input "I attest, under penalty of [PERSON_NAME], that: (1) I have examined the documen…" at bounding box center [571, 642] width 12 height 12
checkbox input "true"
click at [1363, 45] on button "Next" at bounding box center [1342, 47] width 82 height 33
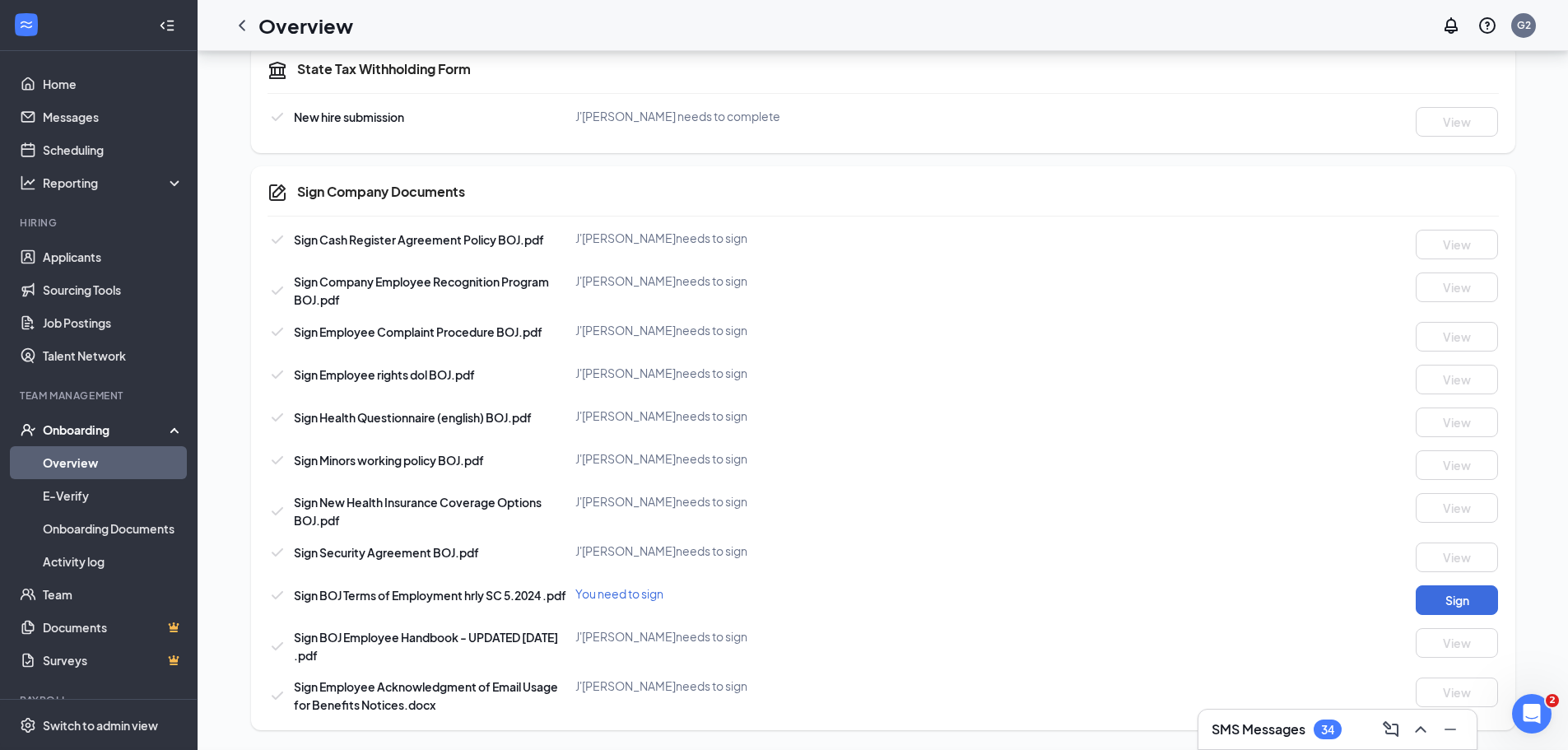
scroll to position [299, 0]
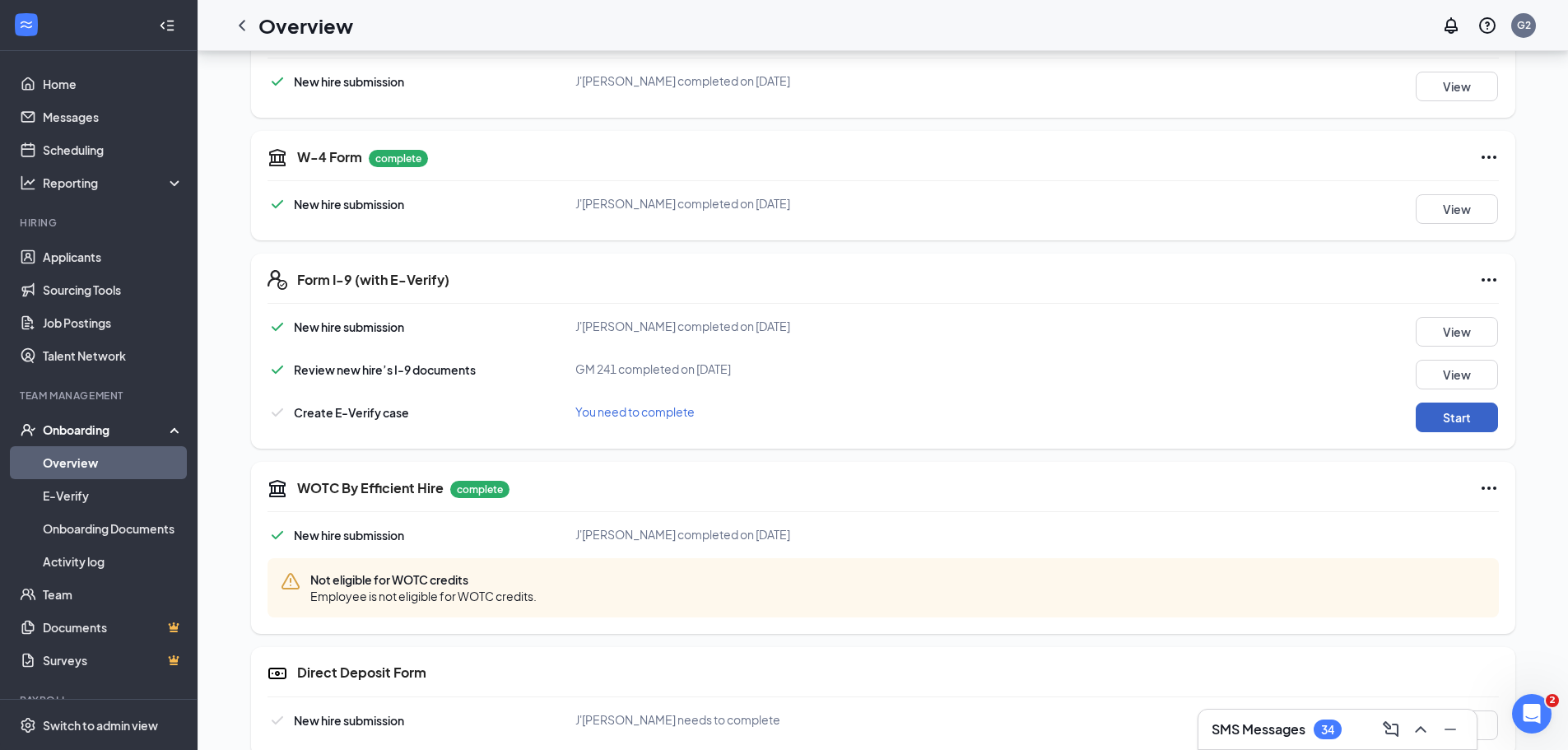
click at [1456, 412] on button "Start" at bounding box center [1457, 417] width 82 height 30
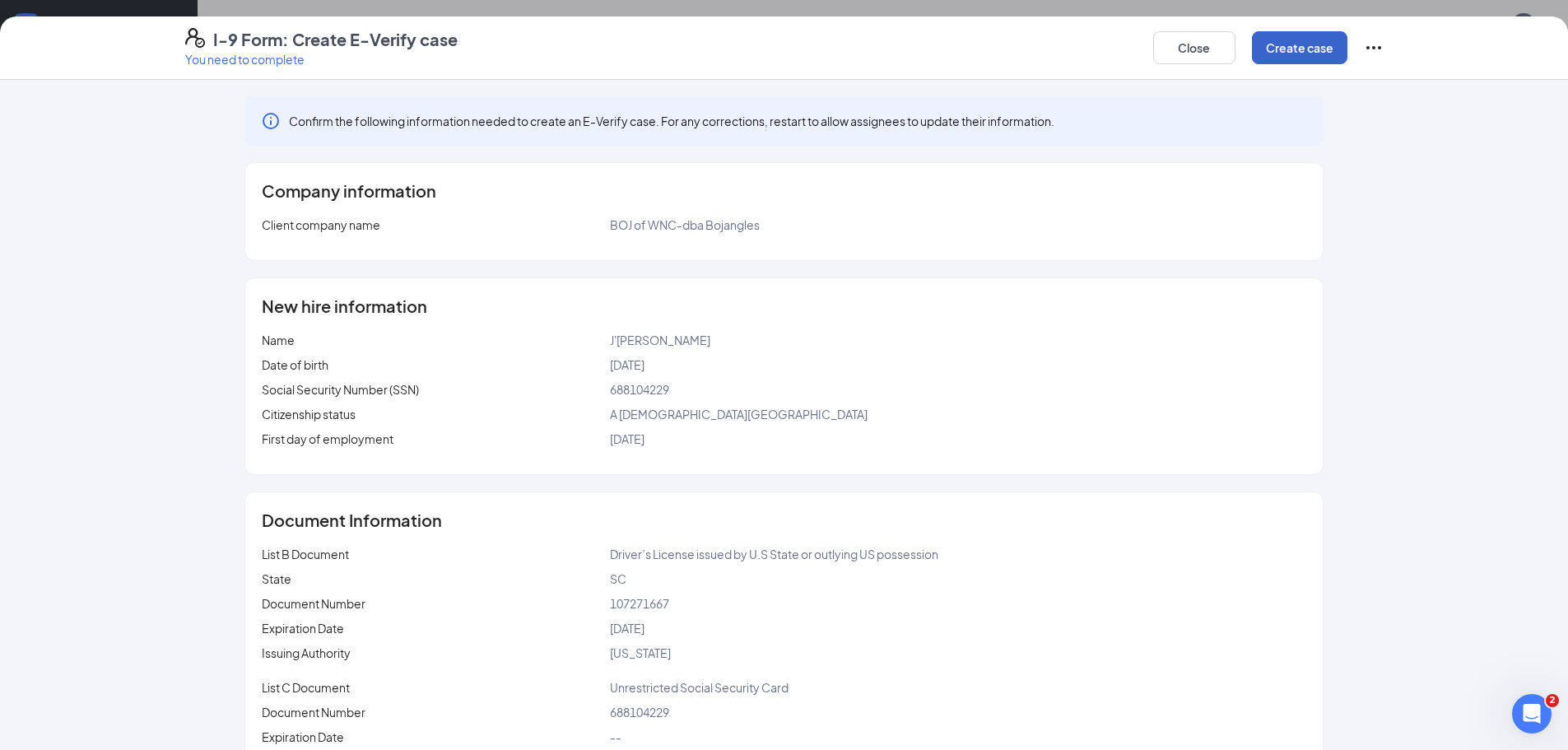
click at [1294, 40] on button "Create case" at bounding box center [1299, 47] width 96 height 33
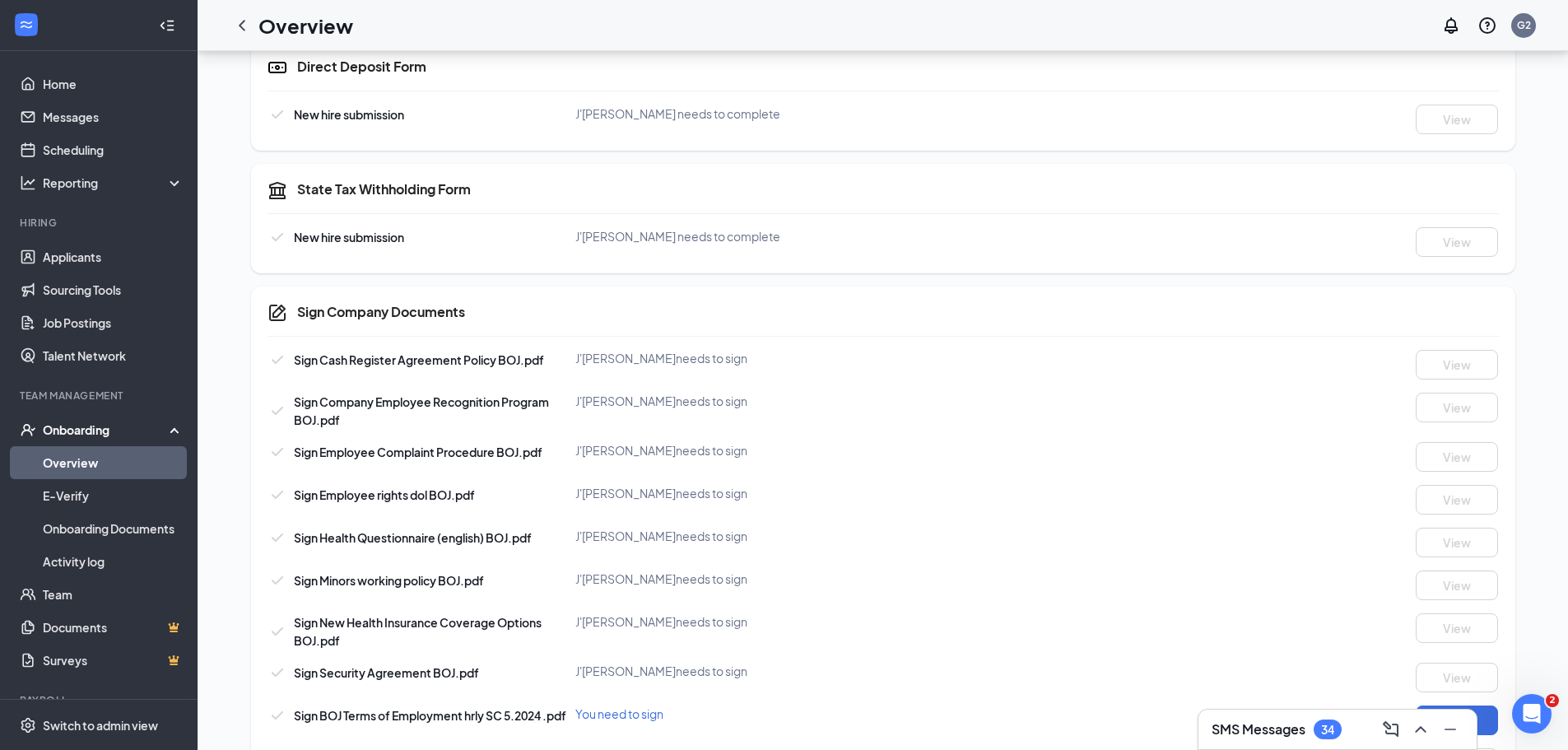
scroll to position [1123, 0]
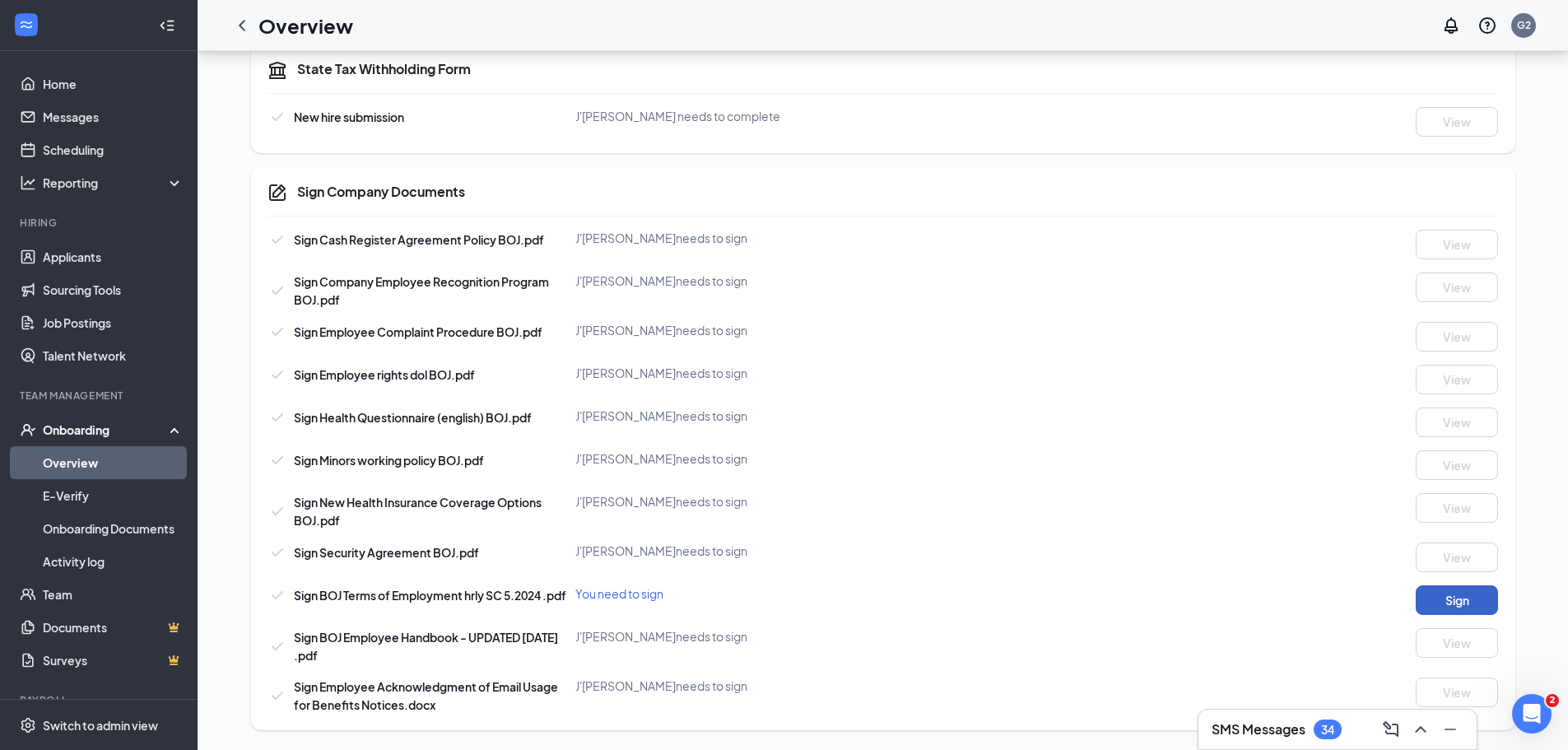
click at [1478, 598] on button "Sign" at bounding box center [1457, 600] width 82 height 30
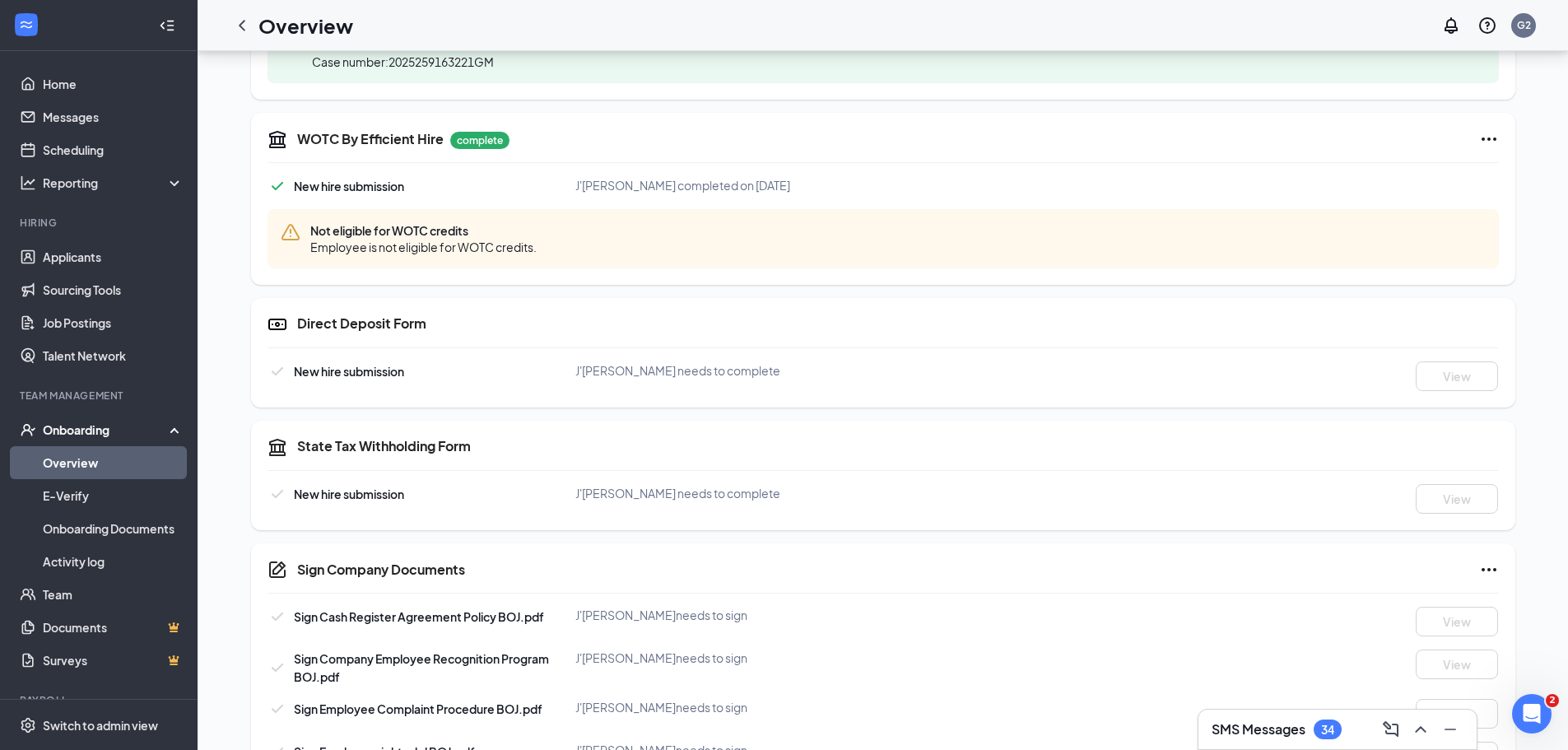
scroll to position [628, 0]
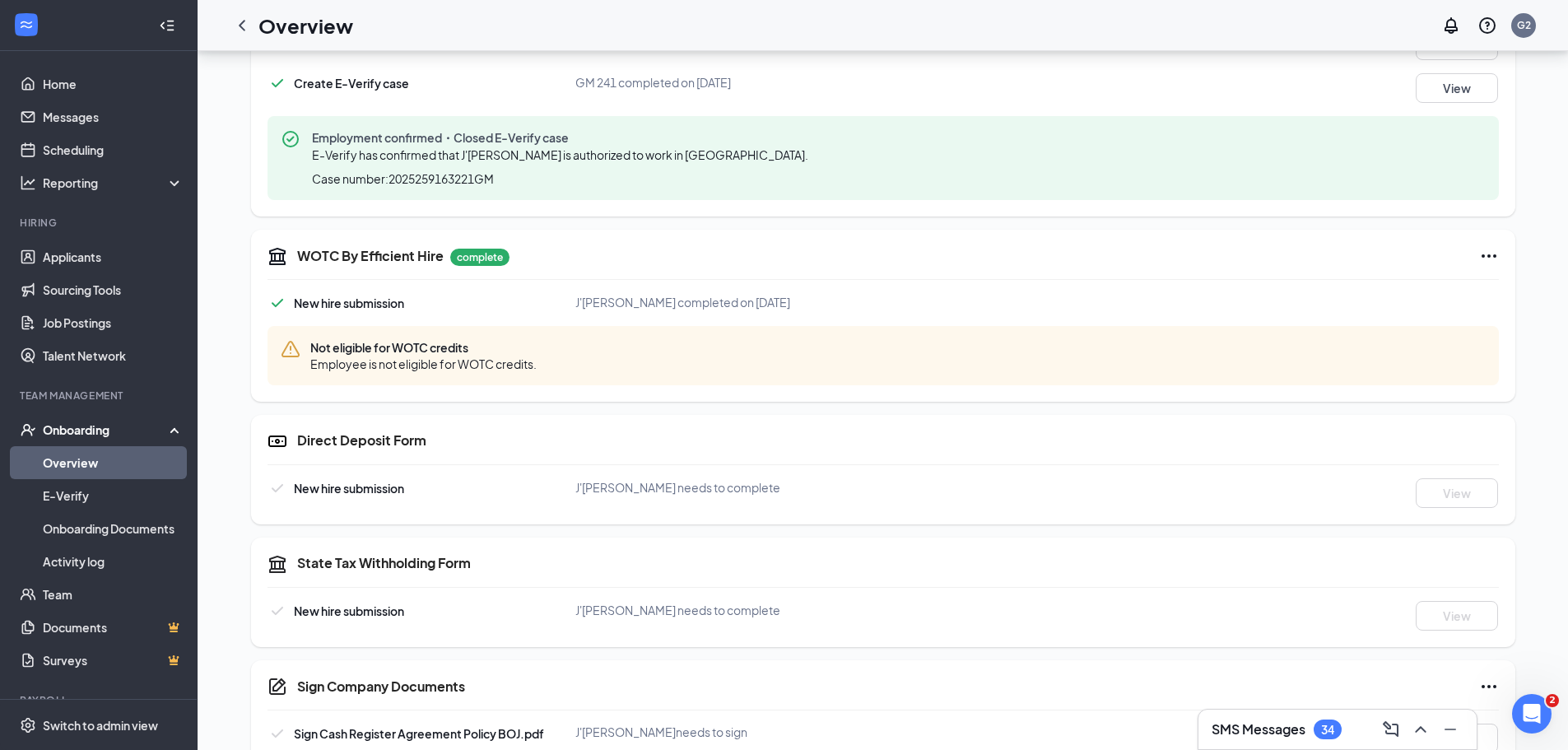
click at [74, 425] on div "Onboarding" at bounding box center [105, 430] width 127 height 16
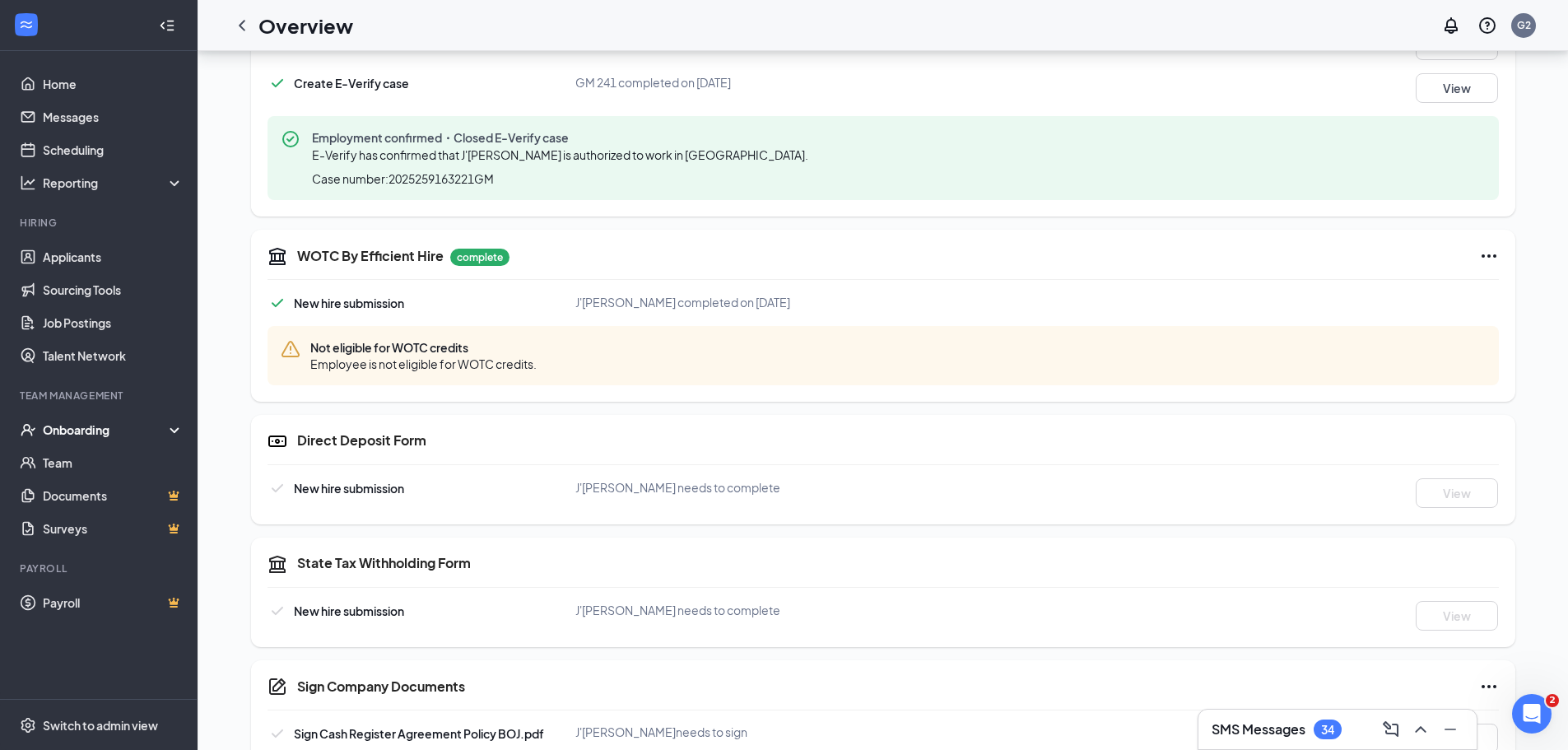
click at [64, 431] on div "Onboarding" at bounding box center [105, 430] width 127 height 16
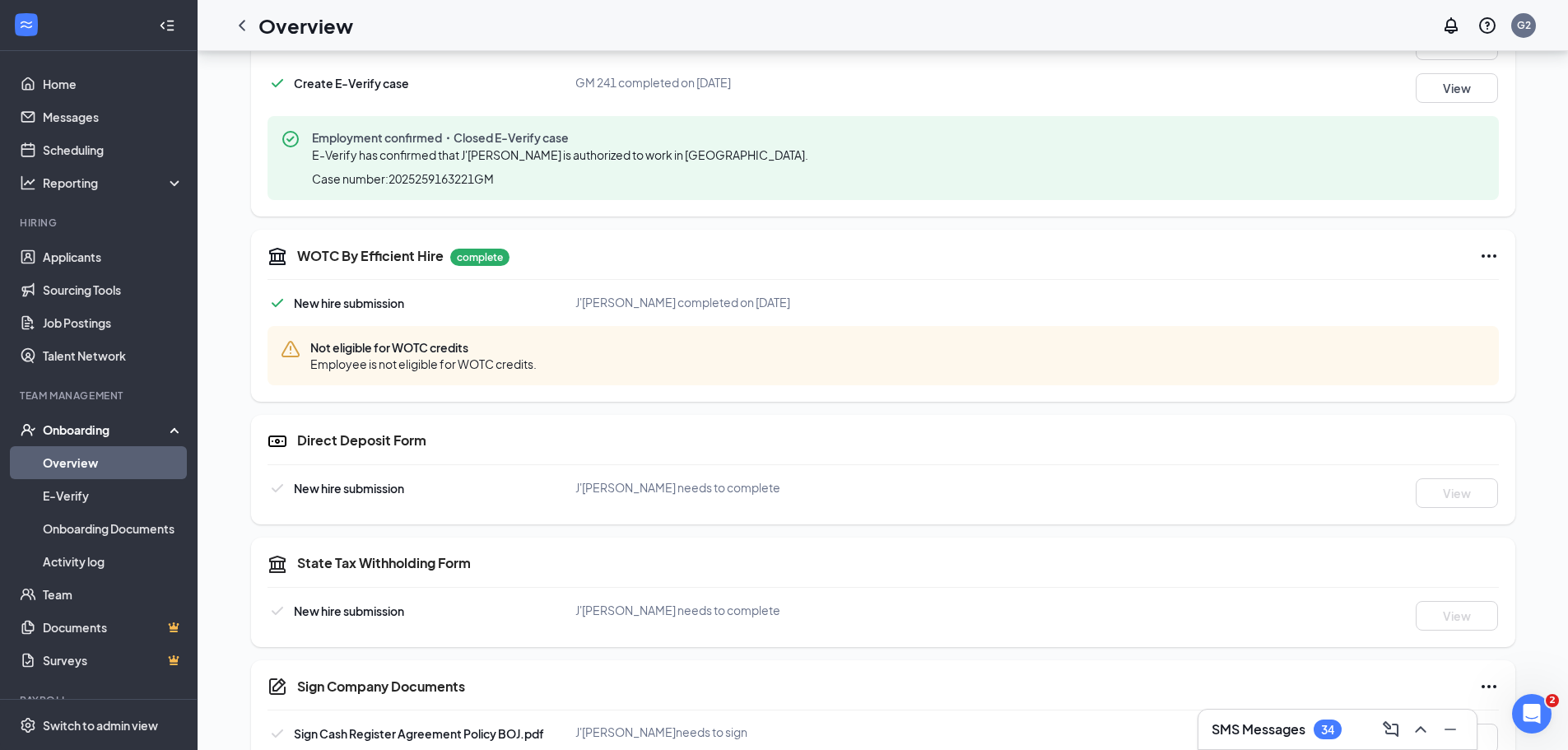
click at [77, 462] on link "Overview" at bounding box center [113, 463] width 141 height 33
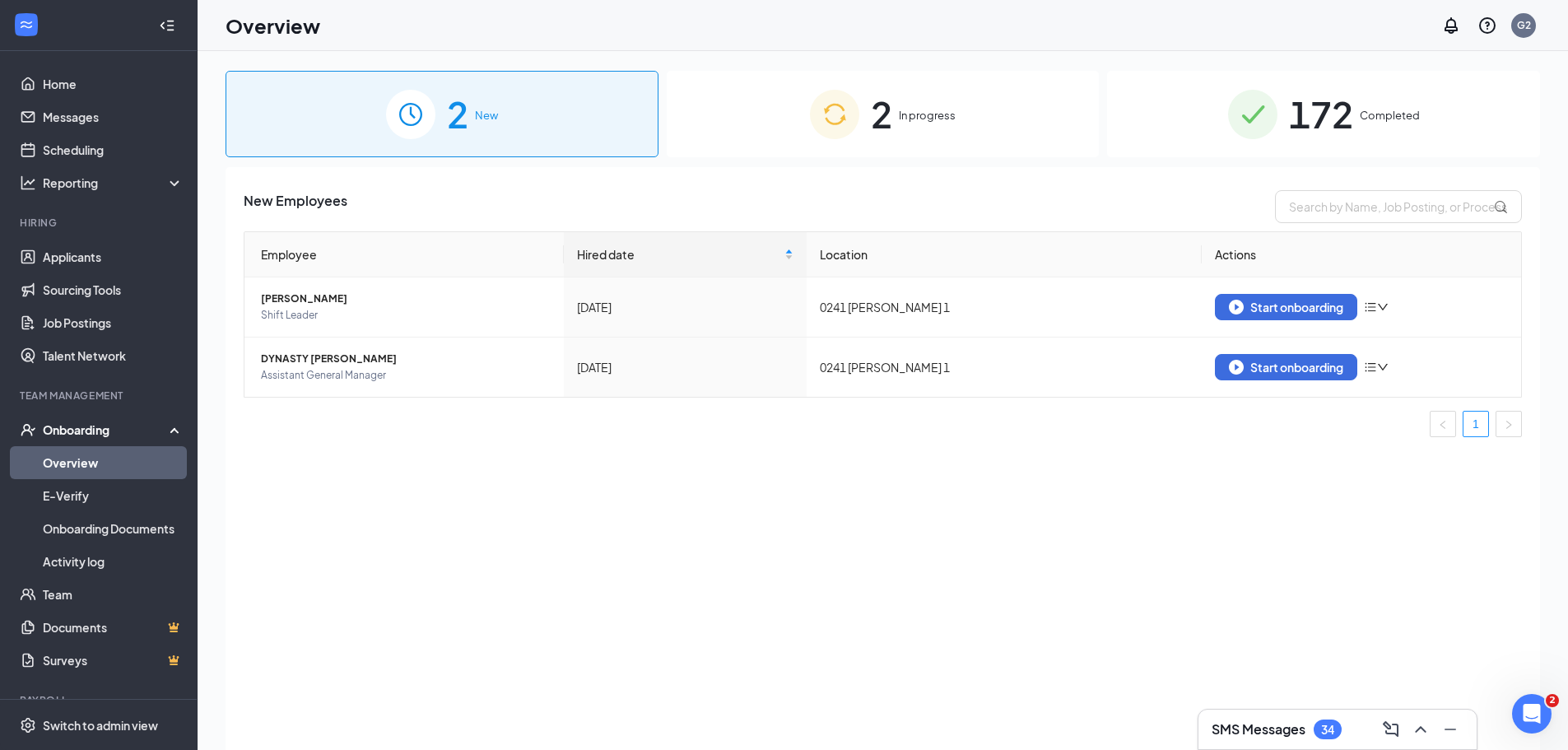
click at [908, 112] on span "In progress" at bounding box center [927, 115] width 57 height 16
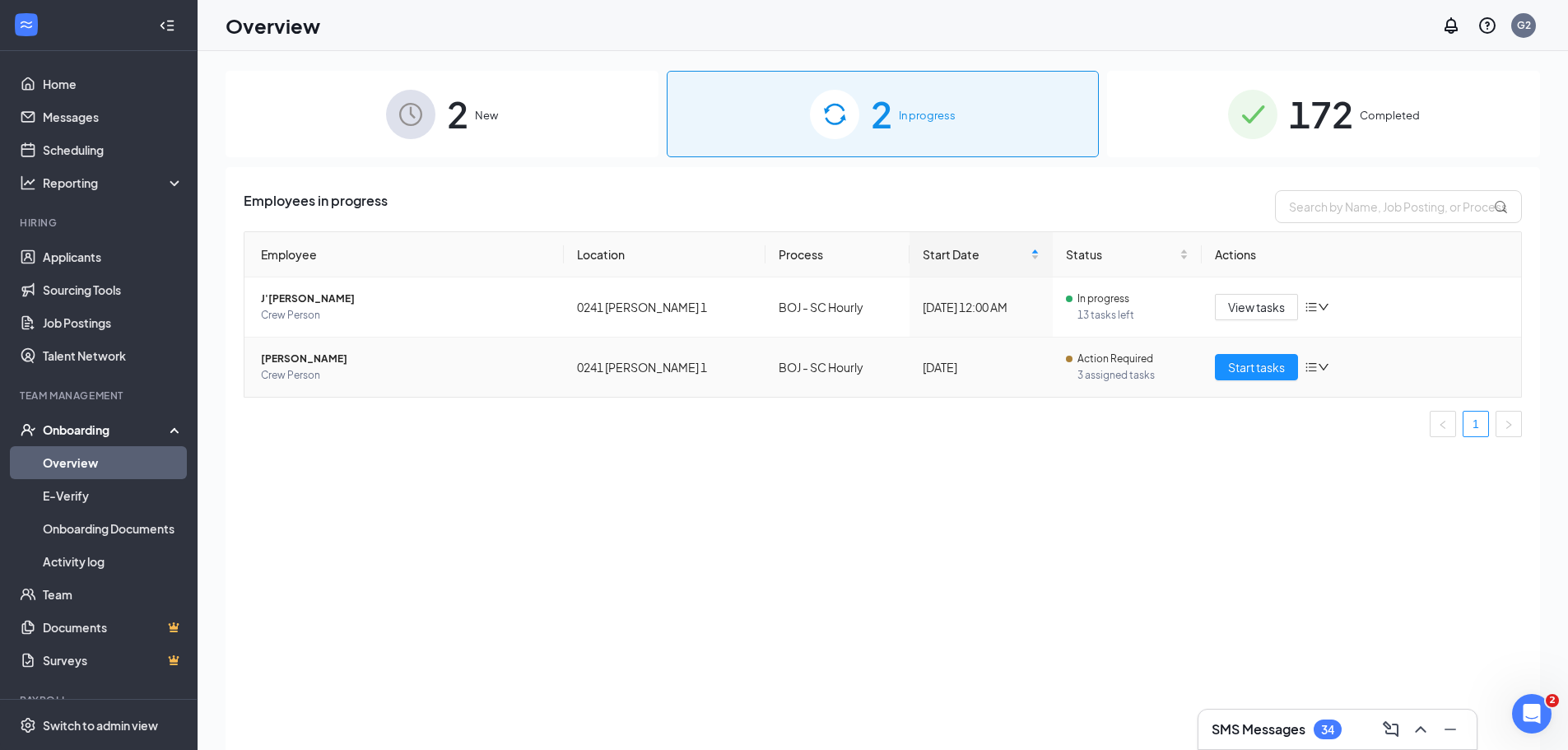
click at [290, 359] on span "[PERSON_NAME]" at bounding box center [406, 359] width 290 height 16
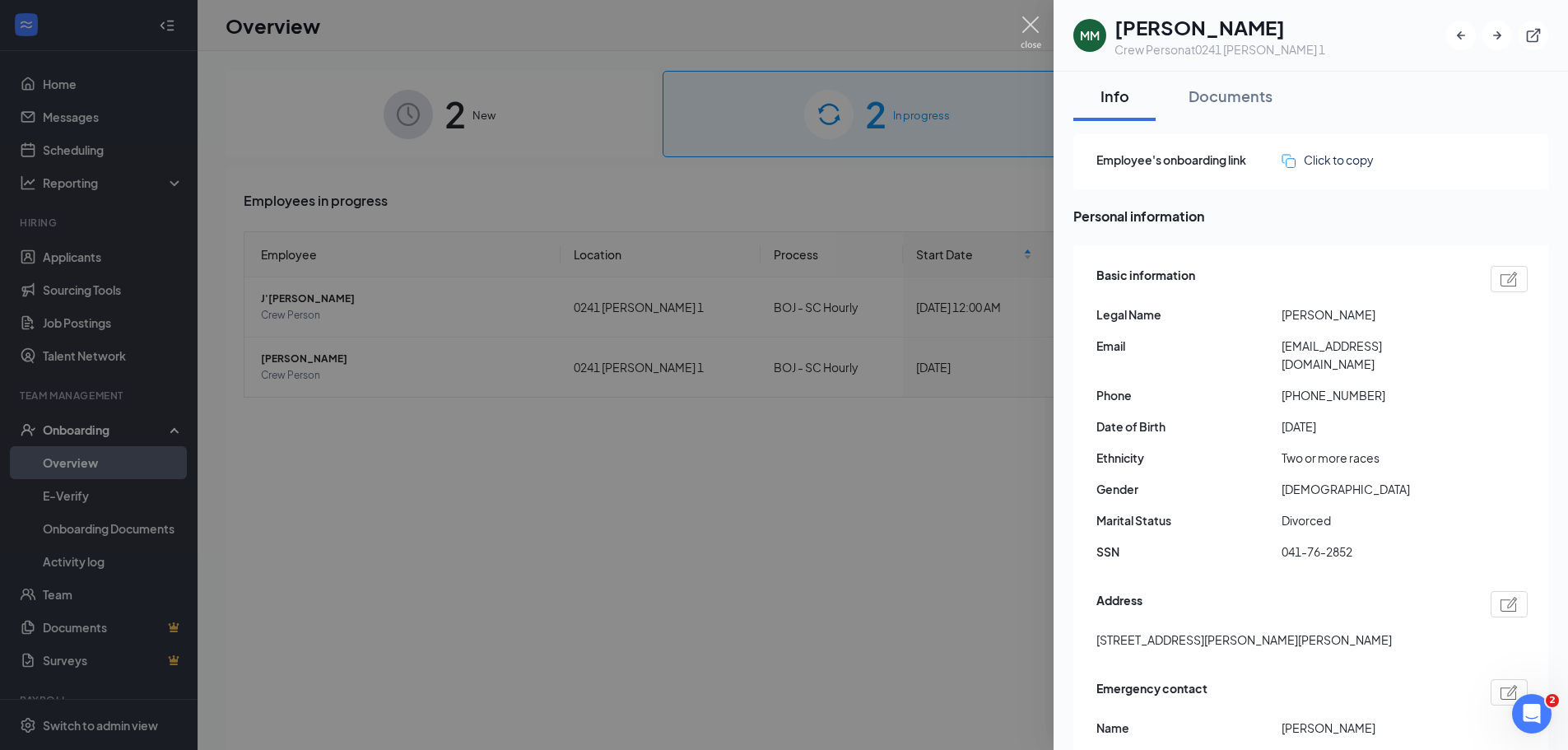
click at [1034, 19] on img at bounding box center [1030, 32] width 20 height 32
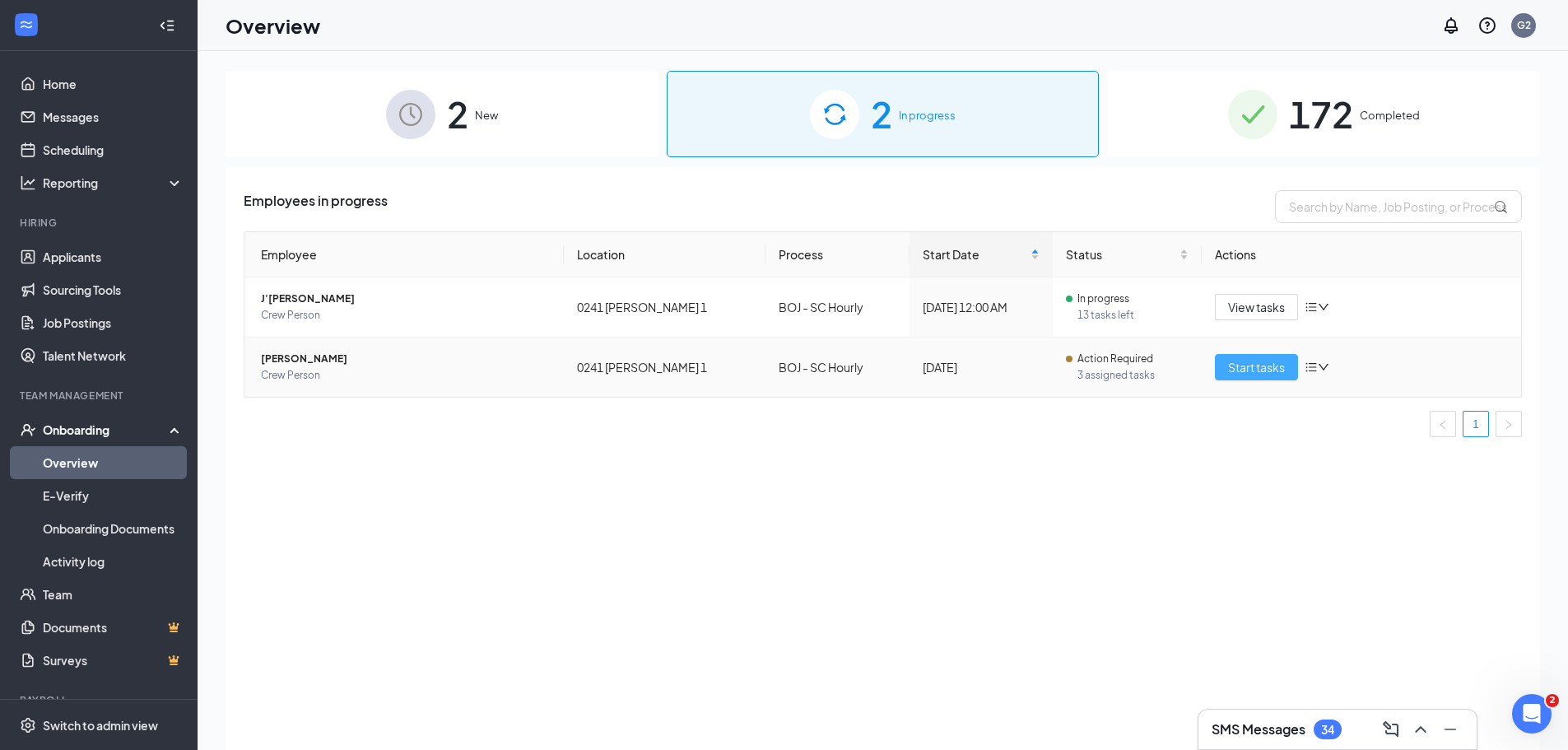
click at [1238, 369] on span "Start tasks" at bounding box center [1257, 367] width 57 height 18
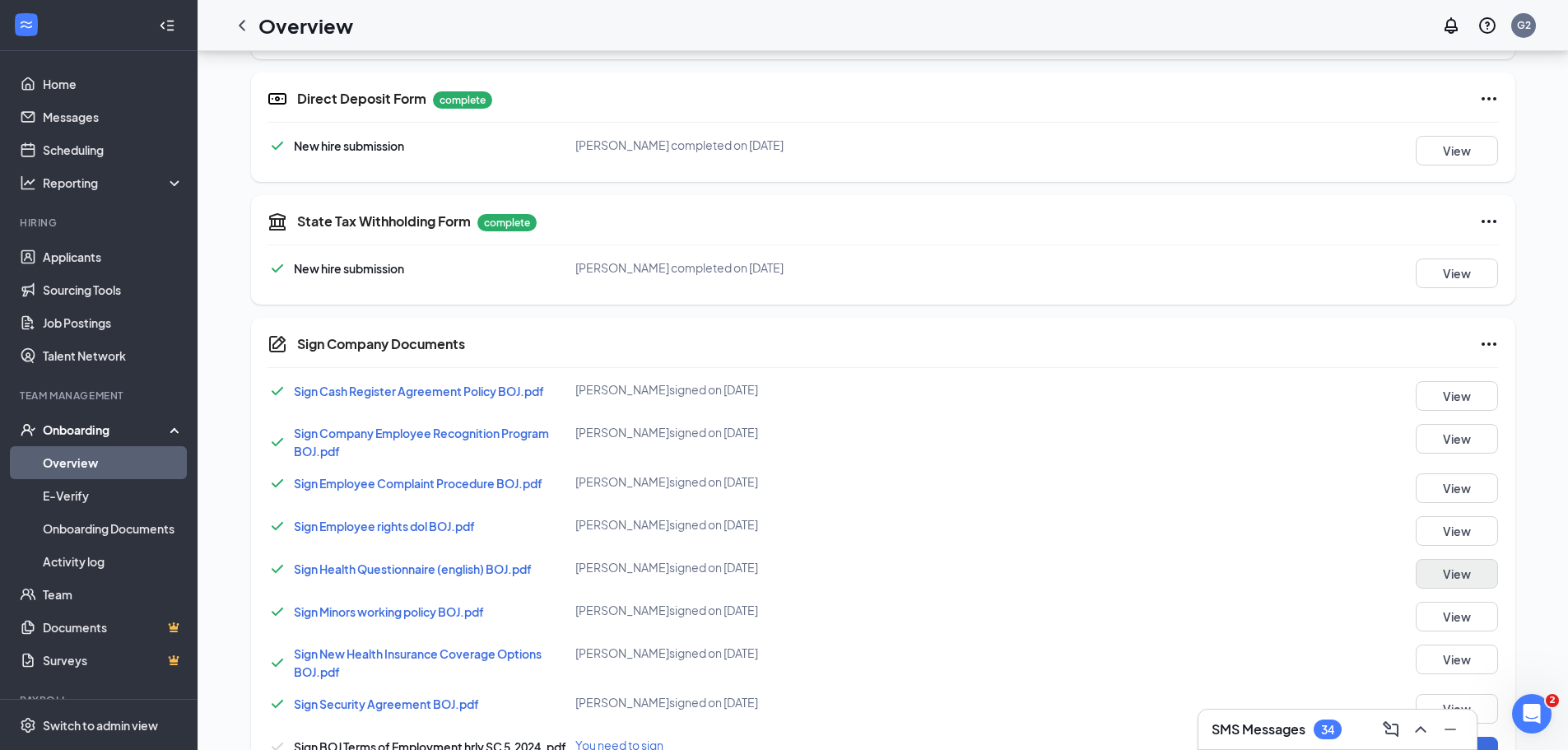
scroll to position [1026, 0]
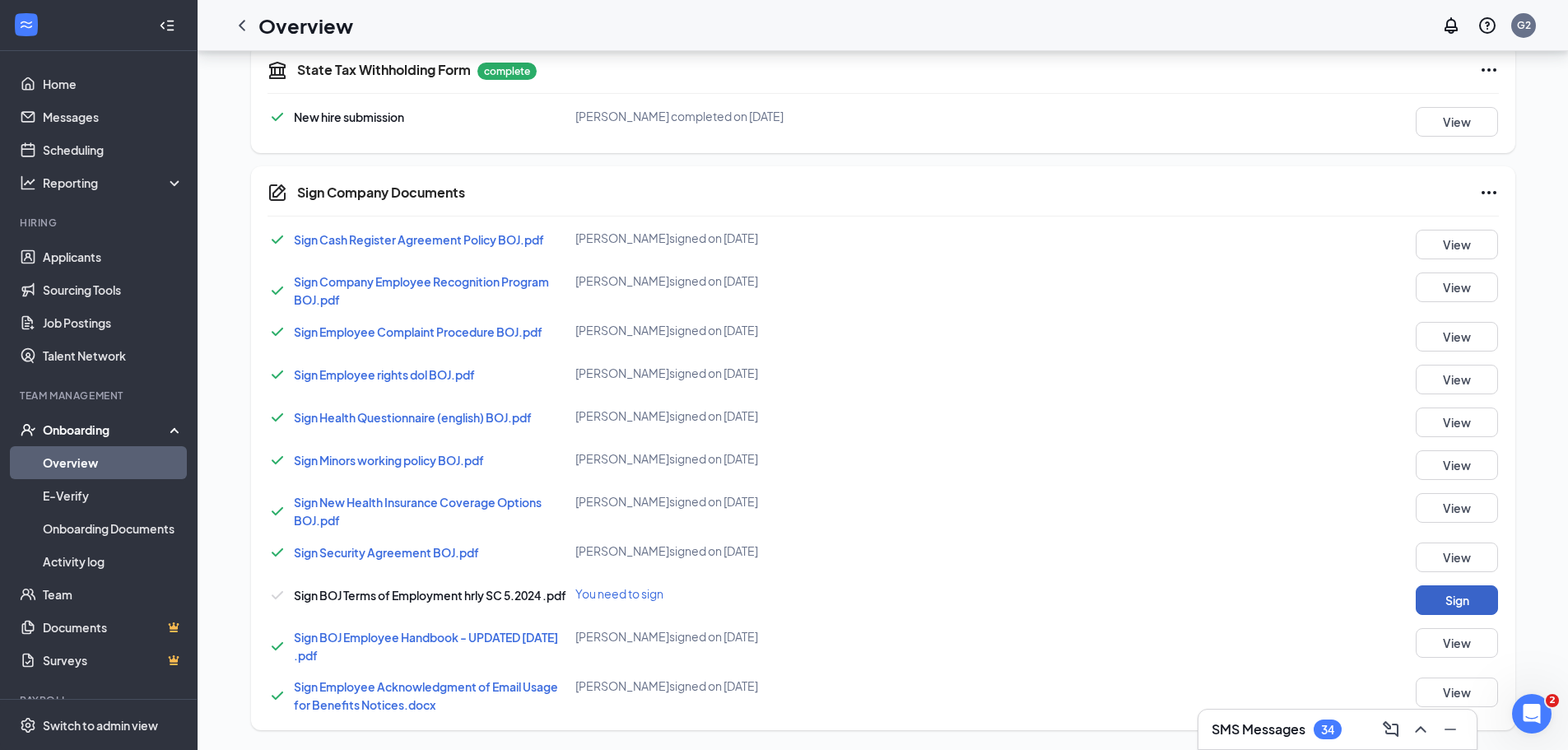
click at [1455, 602] on button "Sign" at bounding box center [1457, 600] width 82 height 30
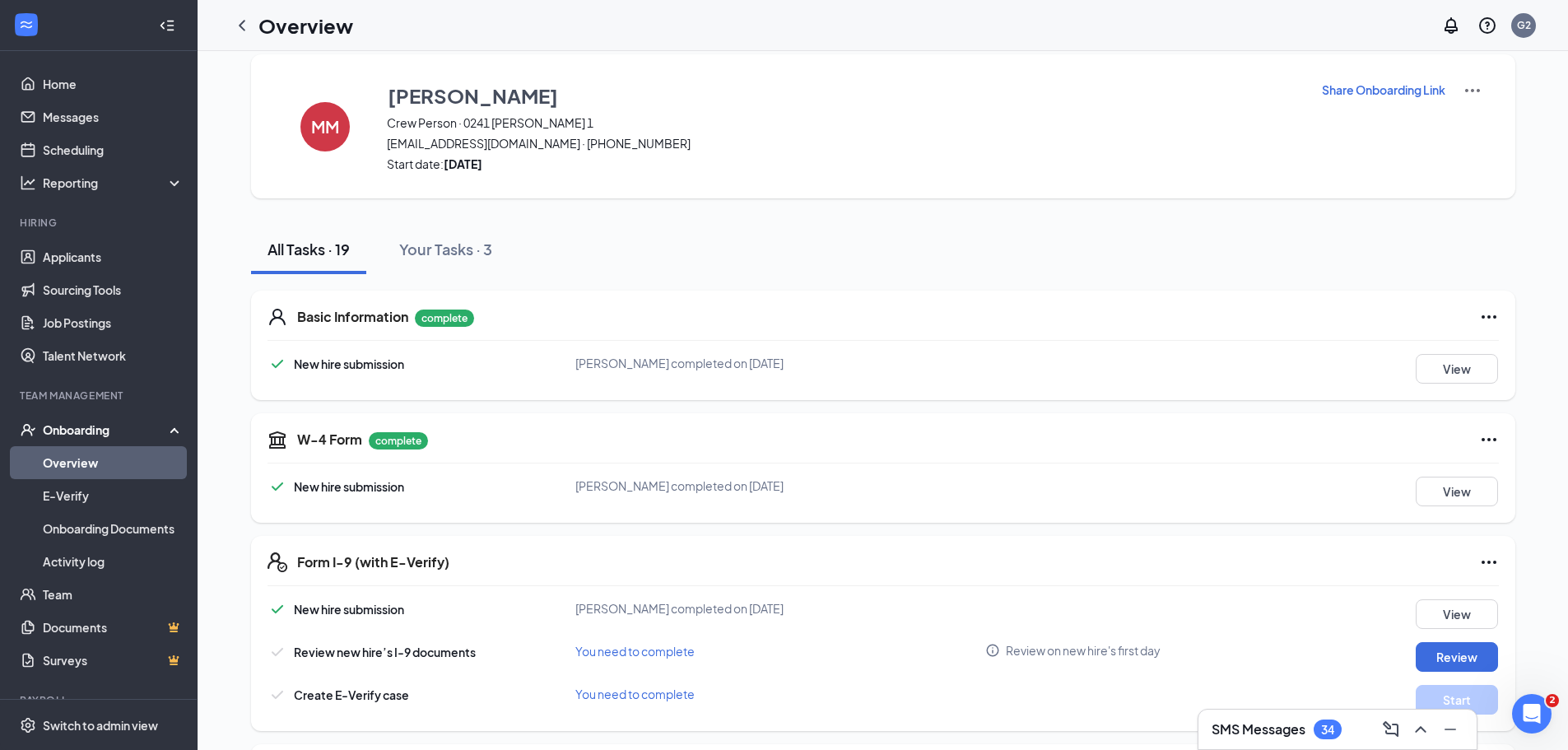
scroll to position [0, 0]
